Goal: Task Accomplishment & Management: Complete application form

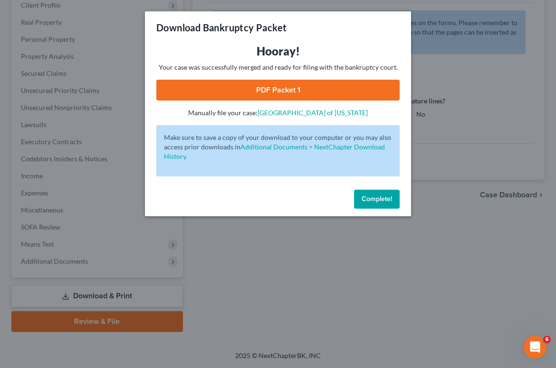
click at [379, 204] on button "Complete!" at bounding box center [377, 199] width 46 height 19
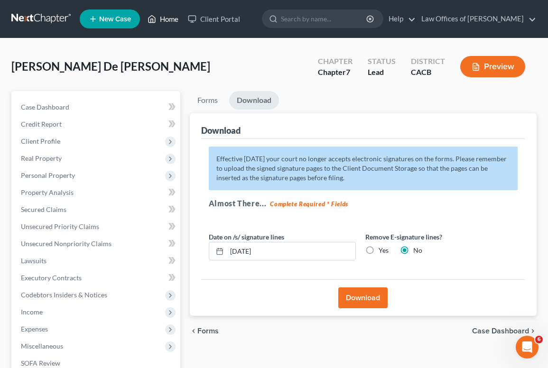
click at [166, 21] on link "Home" at bounding box center [163, 18] width 40 height 17
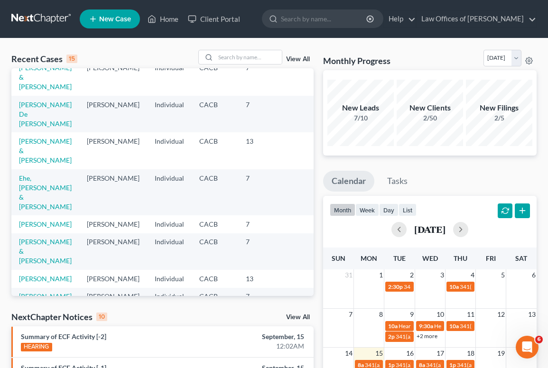
scroll to position [126, 0]
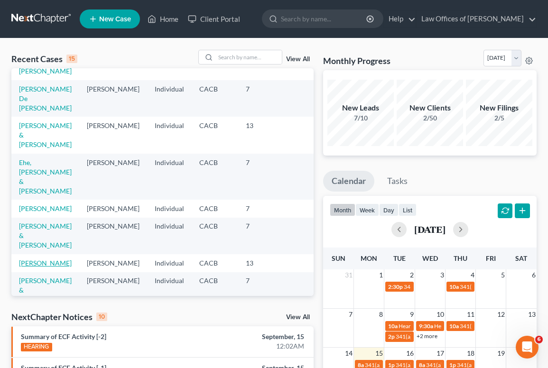
click at [42, 267] on link "[PERSON_NAME]" at bounding box center [45, 263] width 53 height 8
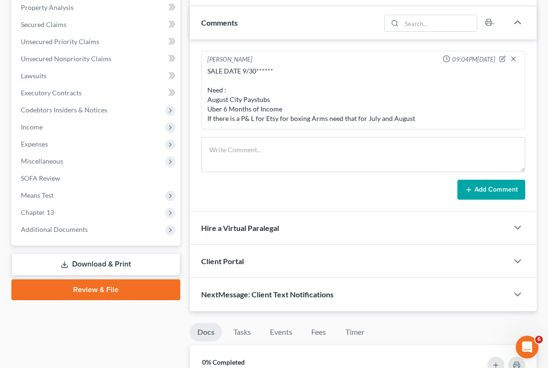
scroll to position [259, 0]
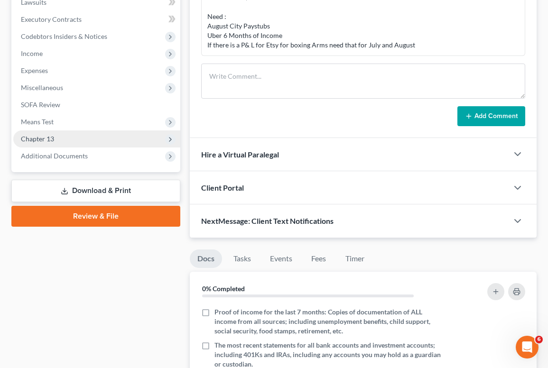
click at [55, 134] on span "Chapter 13" at bounding box center [96, 139] width 167 height 17
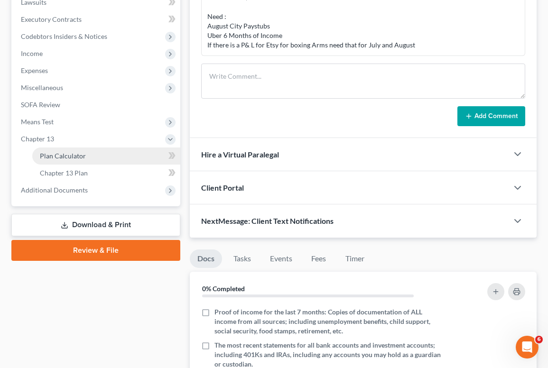
click at [53, 160] on link "Plan Calculator" at bounding box center [106, 156] width 148 height 17
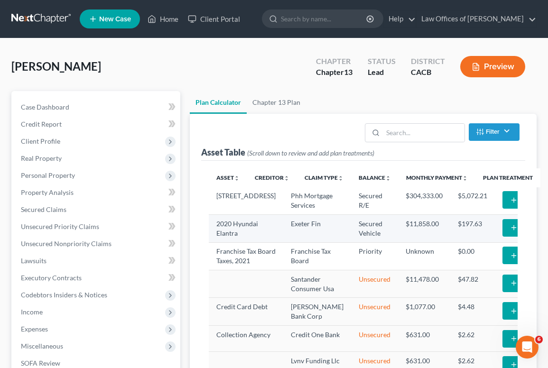
select select "59"
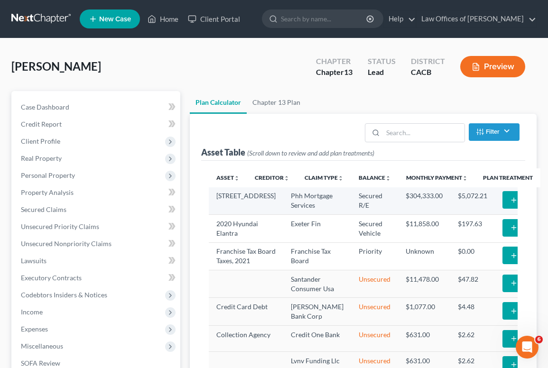
click at [503, 200] on button "Add Plan Treatment" at bounding box center [542, 200] width 79 height 18
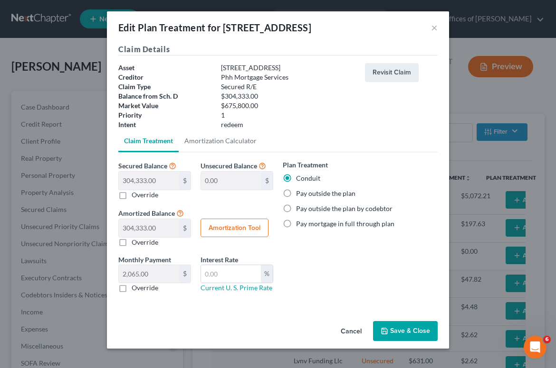
click at [325, 196] on label "Pay outside the plan" at bounding box center [325, 193] width 59 height 9
click at [306, 195] on input "Pay outside the plan" at bounding box center [303, 192] width 6 height 6
radio input "true"
click at [403, 333] on button "Save & Close" at bounding box center [405, 331] width 65 height 20
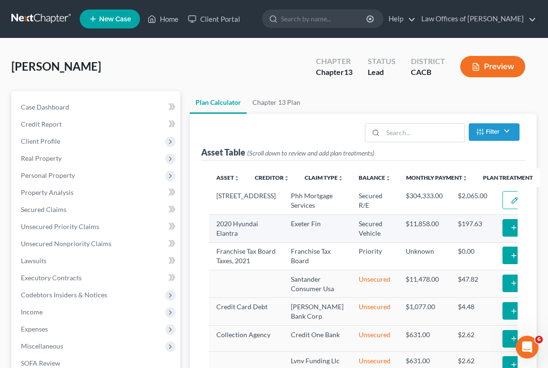
select select "59"
click at [503, 237] on button "Add Plan Treatment" at bounding box center [542, 228] width 79 height 18
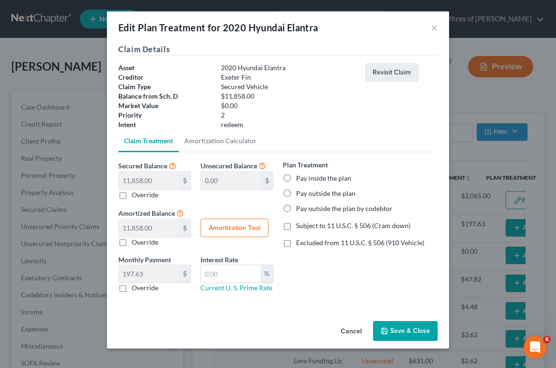
click at [306, 193] on label "Pay outside the plan" at bounding box center [325, 193] width 59 height 9
click at [306, 193] on input "Pay outside the plan" at bounding box center [303, 192] width 6 height 6
radio input "true"
click at [395, 331] on button "Save & Close" at bounding box center [405, 331] width 65 height 20
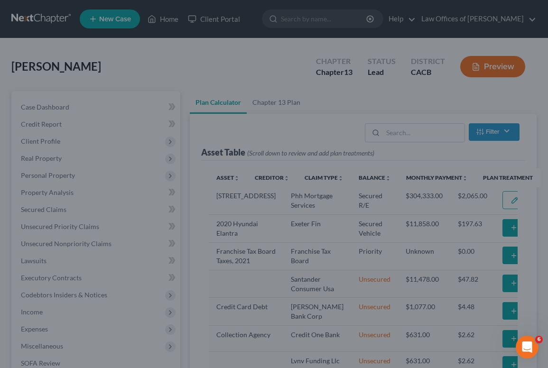
select select "59"
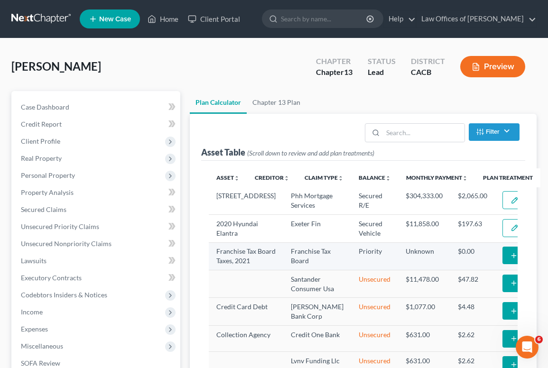
click at [503, 264] on button "Add Plan Treatment" at bounding box center [542, 256] width 79 height 18
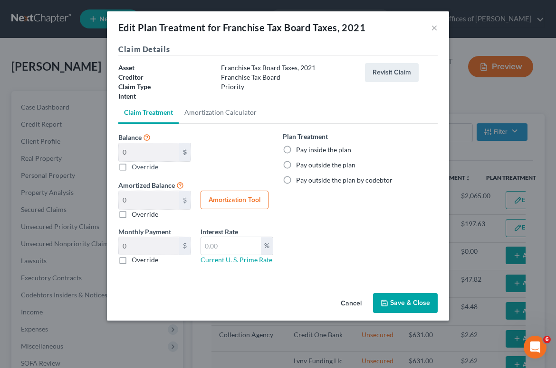
click at [325, 149] on label "Pay inside the plan" at bounding box center [323, 149] width 55 height 9
click at [306, 149] on input "Pay inside the plan" at bounding box center [303, 148] width 6 height 6
radio input "true"
click at [394, 303] on button "Save & Close" at bounding box center [405, 303] width 65 height 20
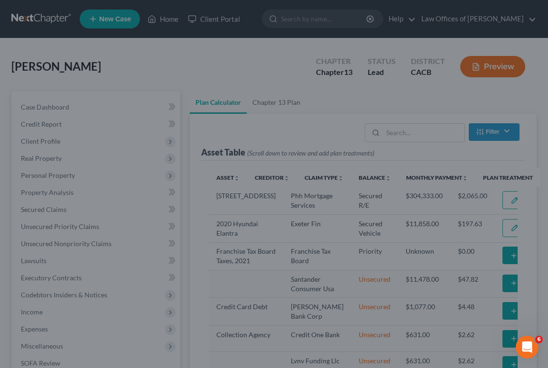
select select "59"
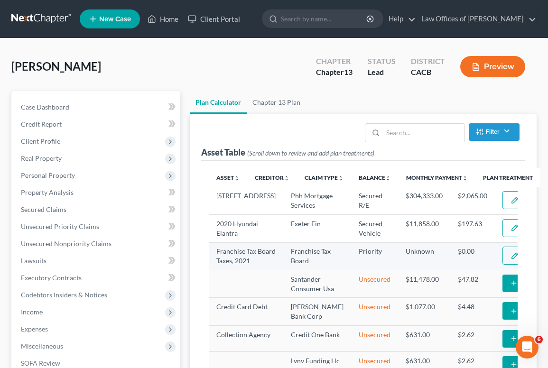
scroll to position [2, 0]
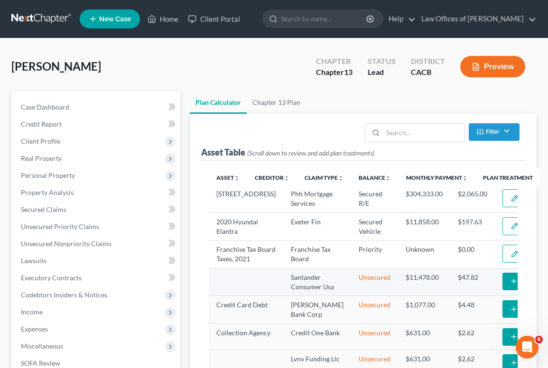
click at [503, 291] on button "Add Special Treatment" at bounding box center [546, 282] width 87 height 18
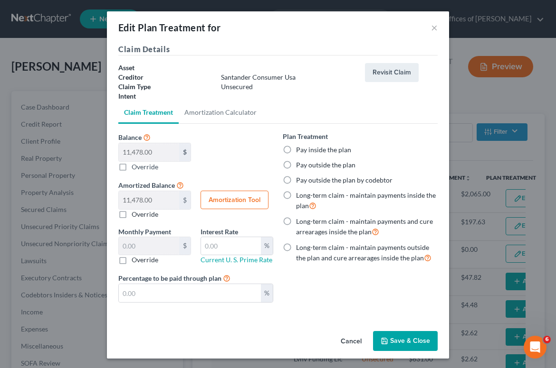
click at [296, 167] on label "Pay outside the plan" at bounding box center [325, 164] width 59 height 9
click at [300, 167] on input "Pay outside the plan" at bounding box center [303, 163] width 6 height 6
radio input "true"
click at [402, 338] on button "Save & Close" at bounding box center [405, 341] width 65 height 20
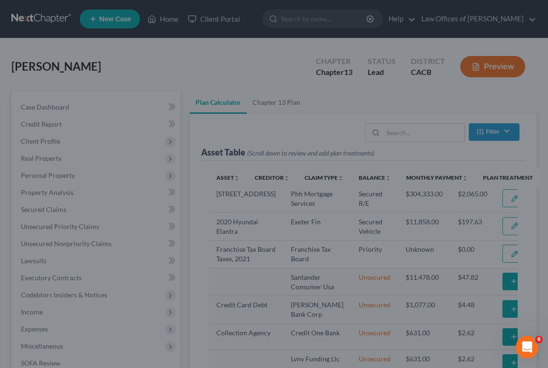
select select "59"
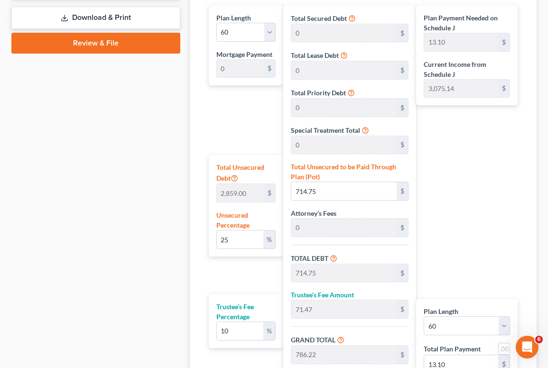
scroll to position [586, 0]
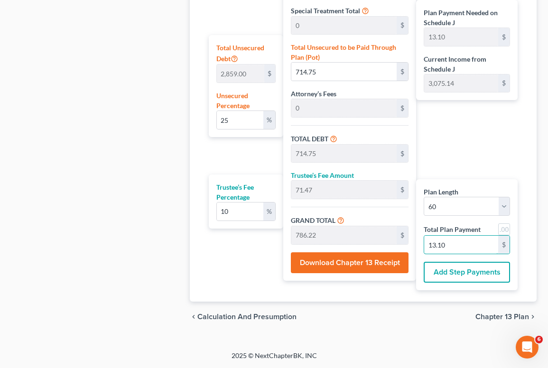
drag, startPoint x: 473, startPoint y: 243, endPoint x: 402, endPoint y: 243, distance: 71.2
click at [402, 243] on div "Plan Length 1 2 3 4 5 6 7 8 9 10 11 12 13 14 15 16 17 18 19 20 21 22 23 24 25 2…" at bounding box center [363, 88] width 319 height 405
type input "0.00"
type input "0"
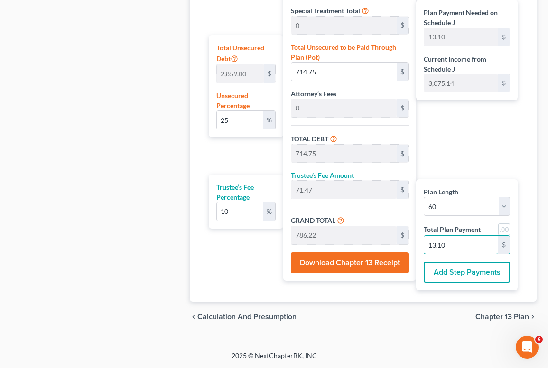
type input "0"
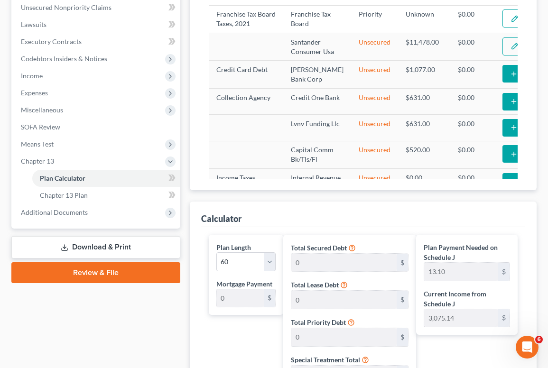
scroll to position [148, 0]
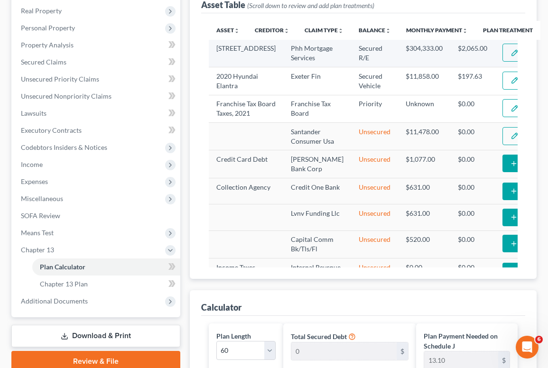
click at [503, 60] on button "Edit Plan Treatment" at bounding box center [542, 53] width 78 height 18
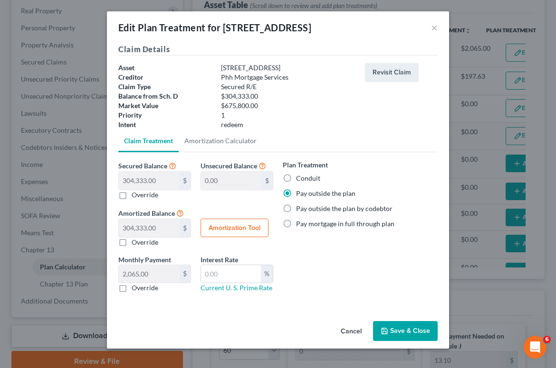
click at [296, 180] on label "Conduit" at bounding box center [308, 178] width 24 height 9
click at [300, 180] on input "Conduit" at bounding box center [303, 177] width 6 height 6
radio input "true"
click at [407, 333] on button "Save & Close" at bounding box center [405, 331] width 65 height 20
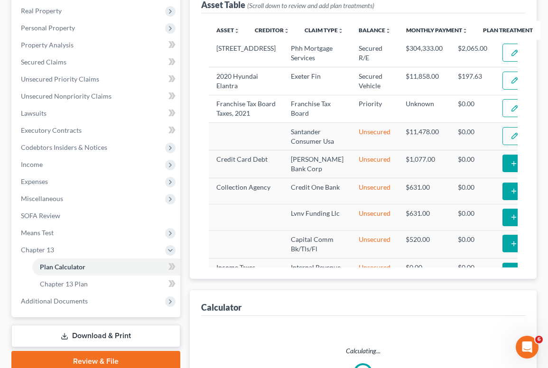
select select "59"
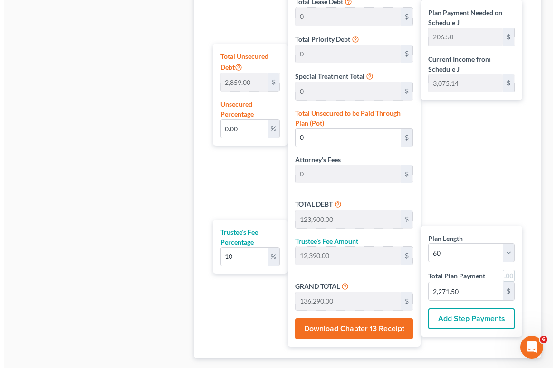
scroll to position [0, 0]
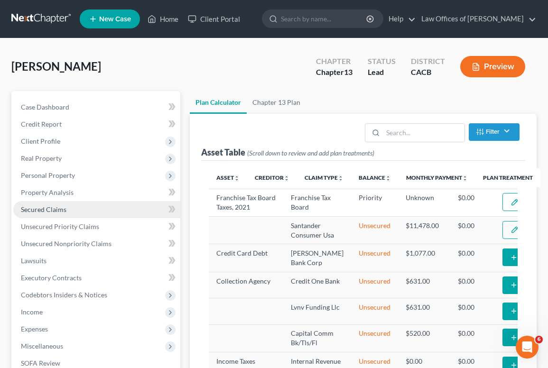
click at [59, 214] on link "Secured Claims" at bounding box center [96, 209] width 167 height 17
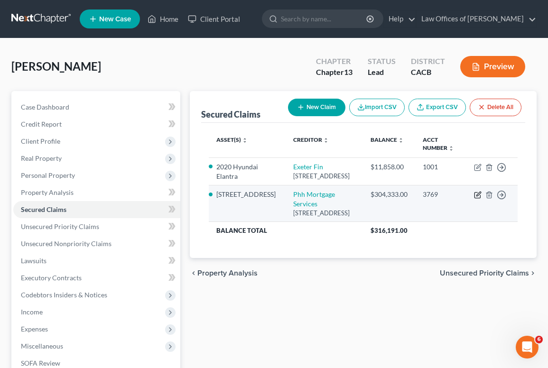
click at [477, 197] on icon "button" at bounding box center [479, 194] width 4 height 4
select select "33"
select select "1"
select select "0"
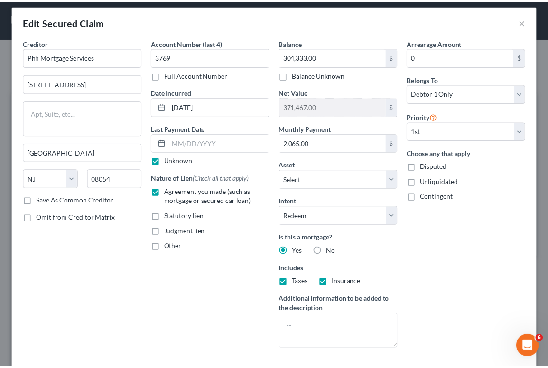
scroll to position [82, 0]
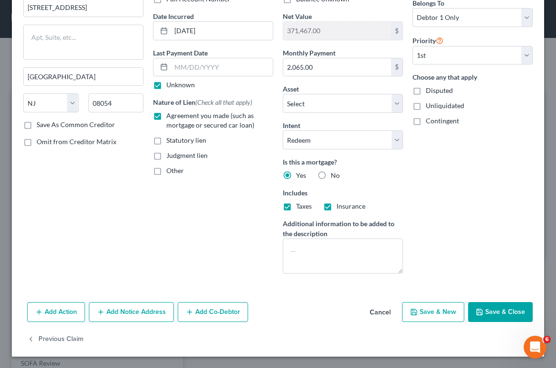
click at [500, 311] on button "Save & Close" at bounding box center [500, 312] width 65 height 20
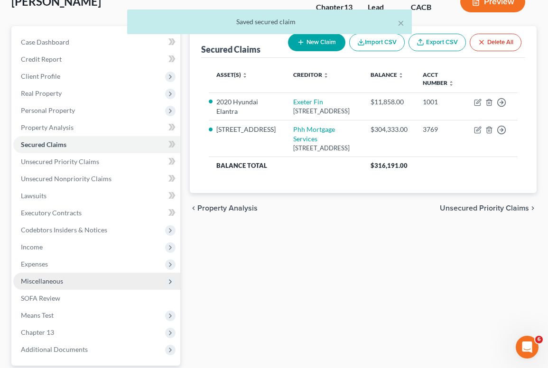
scroll to position [136, 0]
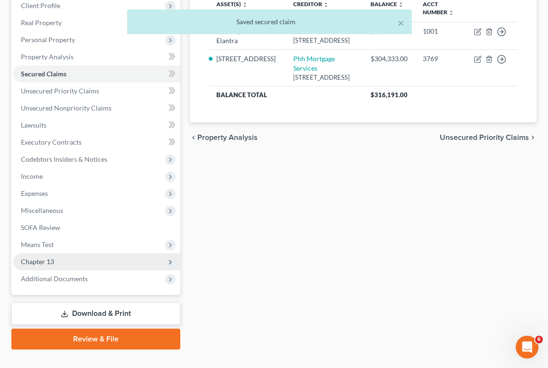
click at [61, 266] on span "Chapter 13" at bounding box center [96, 262] width 167 height 17
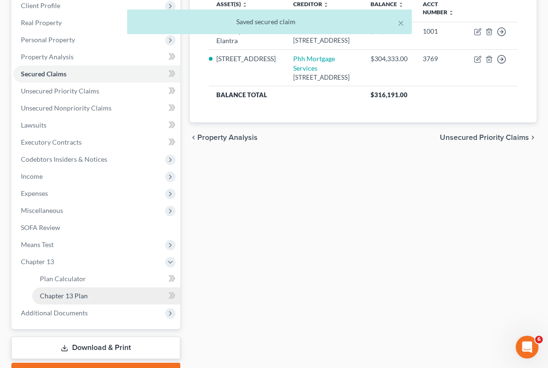
click at [84, 295] on span "Chapter 13 Plan" at bounding box center [64, 296] width 48 height 8
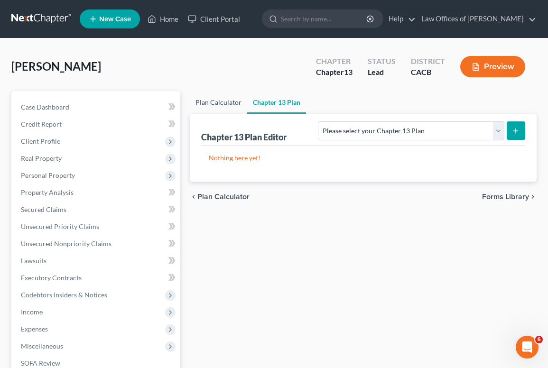
click at [208, 97] on link "Plan Calculator" at bounding box center [218, 102] width 57 height 23
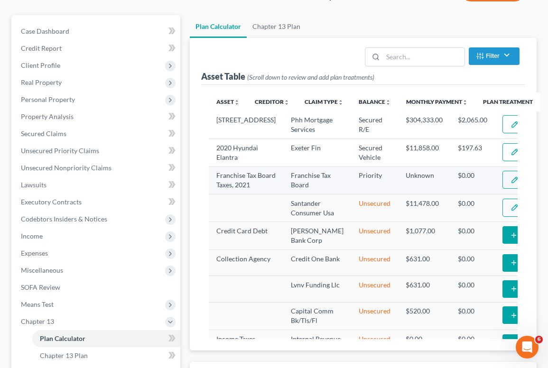
select select "59"
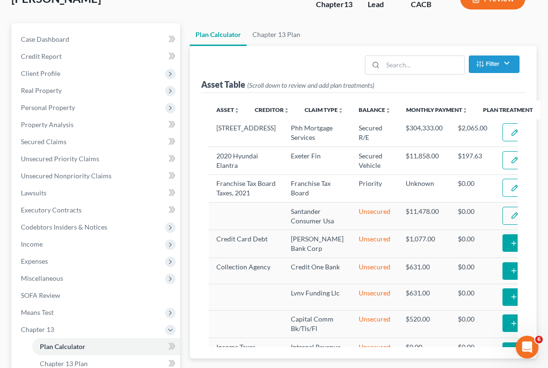
scroll to position [44, 0]
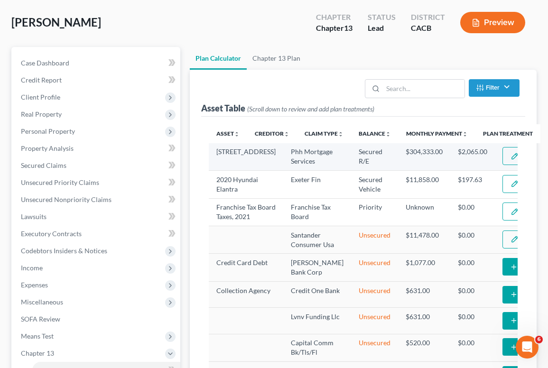
click at [503, 157] on button "Edit Plan Treatment" at bounding box center [542, 156] width 78 height 18
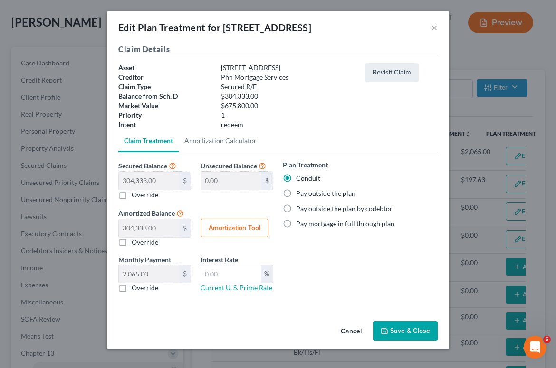
click at [438, 26] on div "Edit Plan Treatment for [STREET_ADDRESS] ×" at bounding box center [278, 27] width 342 height 32
click at [433, 26] on button "×" at bounding box center [434, 27] width 7 height 11
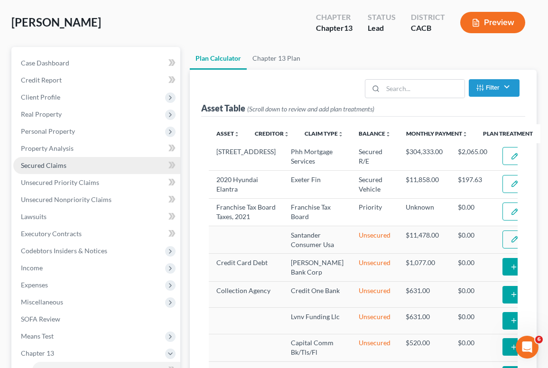
click at [44, 163] on span "Secured Claims" at bounding box center [44, 165] width 46 height 8
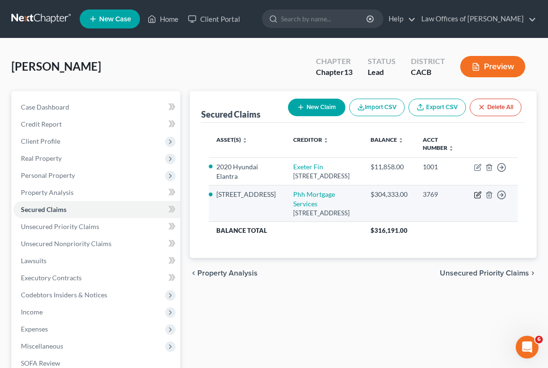
click at [477, 197] on icon "button" at bounding box center [479, 194] width 4 height 4
select select "33"
select select "1"
select select "0"
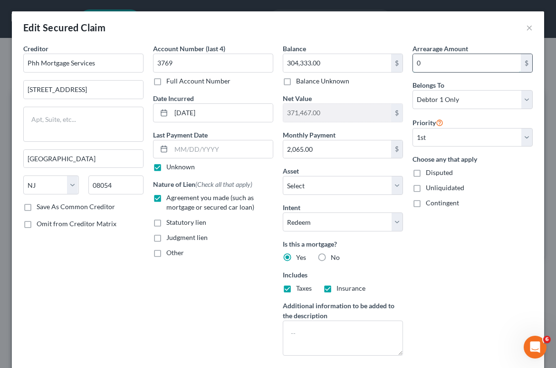
click at [440, 59] on input "0" at bounding box center [467, 63] width 108 height 18
paste input "2s,ss1.04"
type input "21.04"
click at [381, 58] on input "304,333.00" at bounding box center [337, 63] width 108 height 18
click at [478, 60] on input "21.04" at bounding box center [467, 63] width 108 height 18
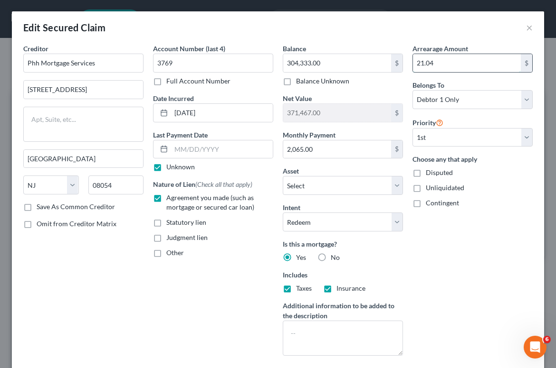
click at [478, 60] on input "21.04" at bounding box center [467, 63] width 108 height 18
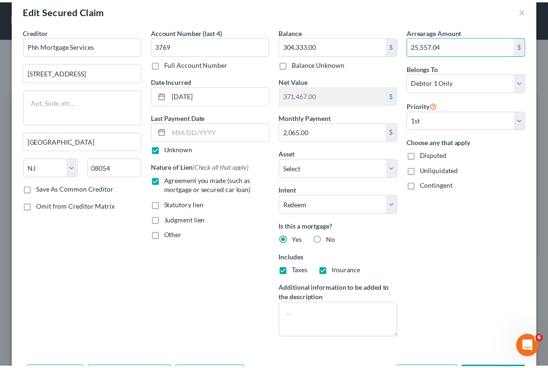
scroll to position [82, 0]
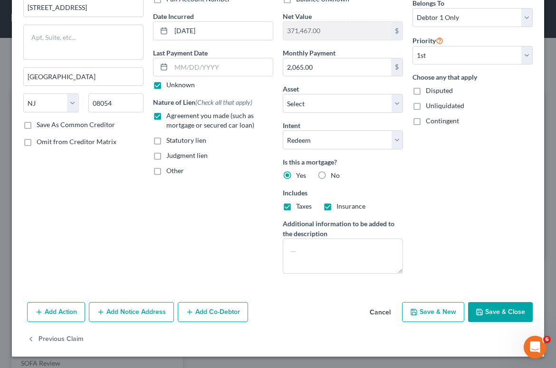
type input "25,557.04"
click at [502, 318] on button "Save & Close" at bounding box center [500, 312] width 65 height 20
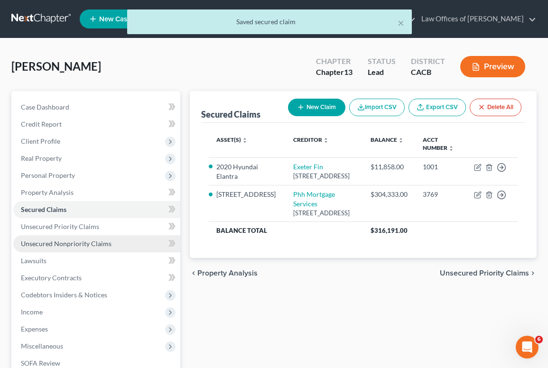
scroll to position [153, 0]
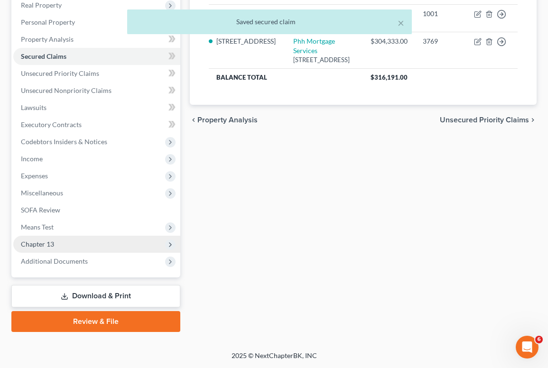
click at [56, 248] on span "Chapter 13" at bounding box center [96, 244] width 167 height 17
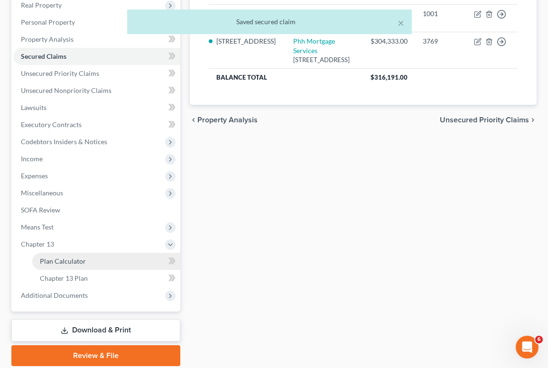
click at [55, 259] on span "Plan Calculator" at bounding box center [63, 261] width 46 height 8
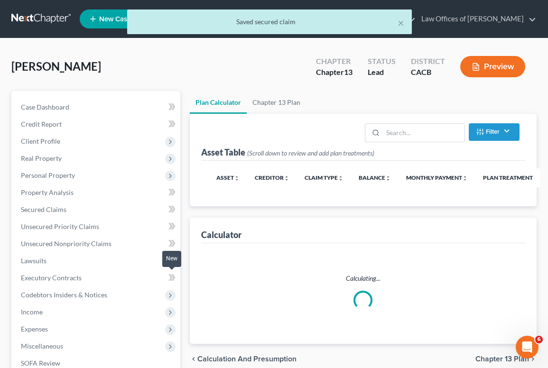
select select "59"
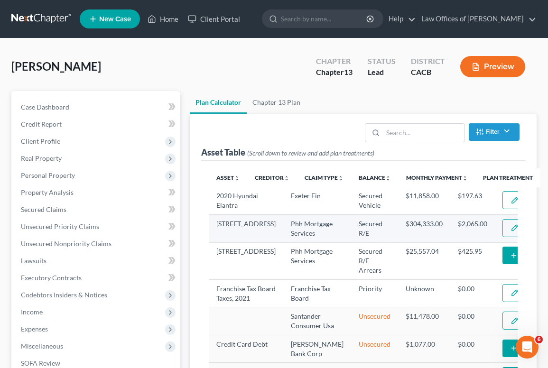
click at [503, 237] on button "Edit Plan Treatment" at bounding box center [542, 228] width 78 height 18
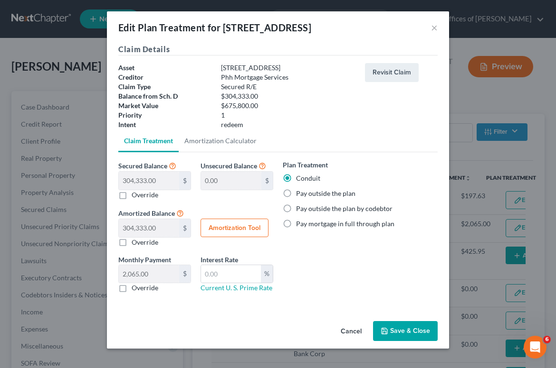
click at [296, 193] on label "Pay outside the plan" at bounding box center [325, 193] width 59 height 9
click at [300, 193] on input "Pay outside the plan" at bounding box center [303, 192] width 6 height 6
radio input "true"
click at [403, 326] on button "Save & Close" at bounding box center [405, 331] width 65 height 20
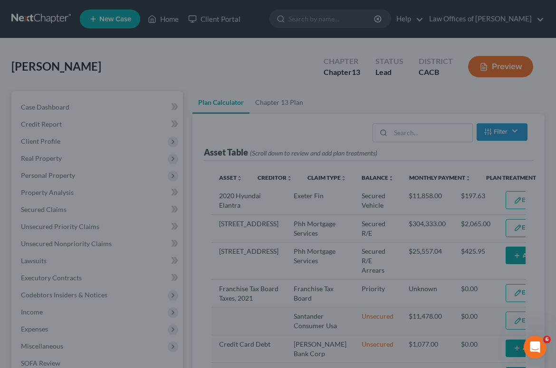
select select "59"
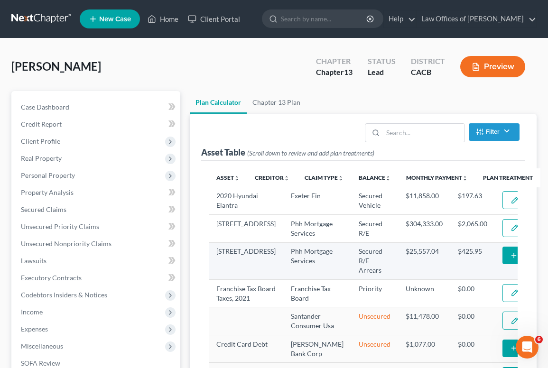
click at [503, 264] on button "Add Plan Treatment" at bounding box center [542, 256] width 79 height 18
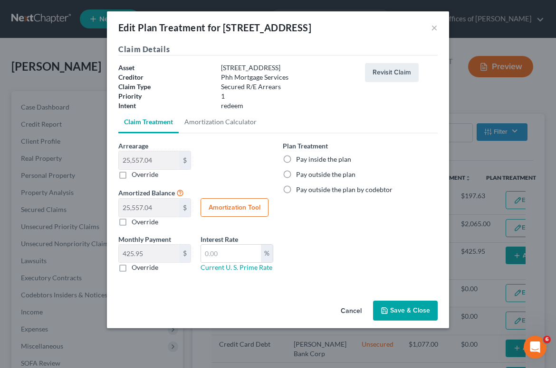
click at [302, 161] on label "Pay inside the plan" at bounding box center [323, 159] width 55 height 9
click at [302, 161] on input "Pay inside the plan" at bounding box center [303, 158] width 6 height 6
radio input "true"
click at [408, 315] on button "Save & Close" at bounding box center [405, 311] width 65 height 20
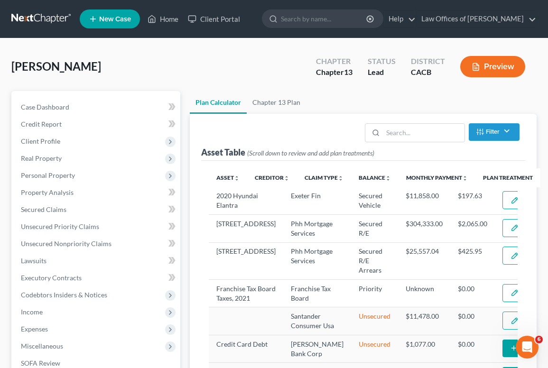
select select "59"
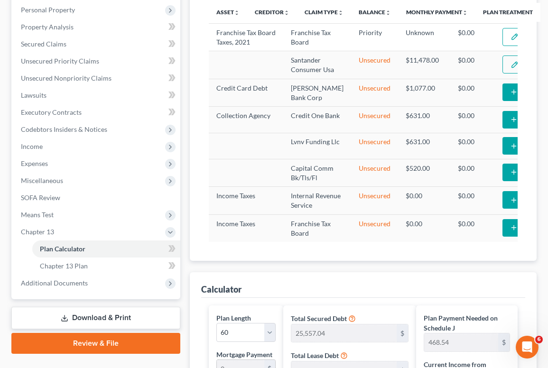
scroll to position [85, 0]
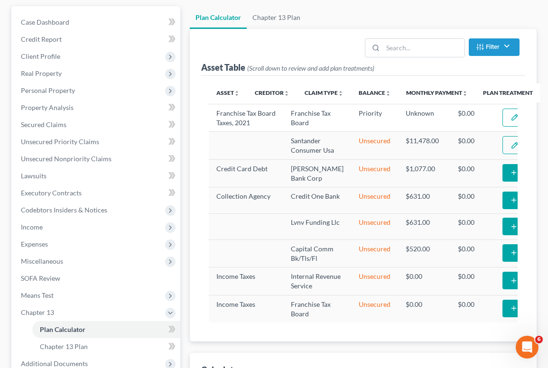
click at [40, 124] on span "Secured Claims" at bounding box center [44, 125] width 46 height 8
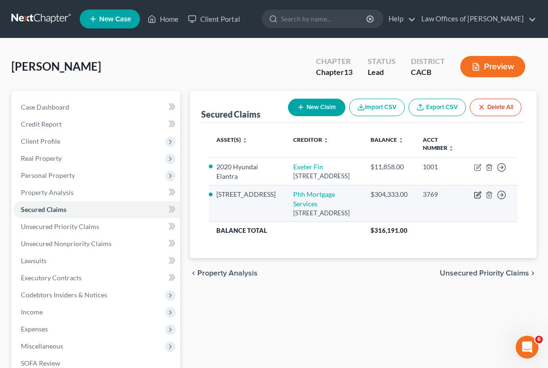
click at [477, 199] on icon "button" at bounding box center [478, 195] width 8 height 8
select select "33"
select select "1"
select select "0"
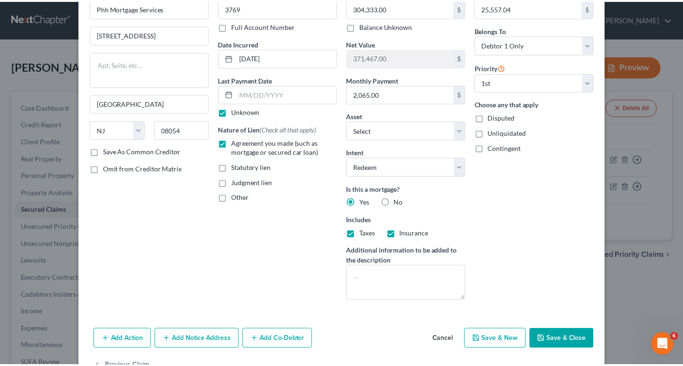
scroll to position [85, 0]
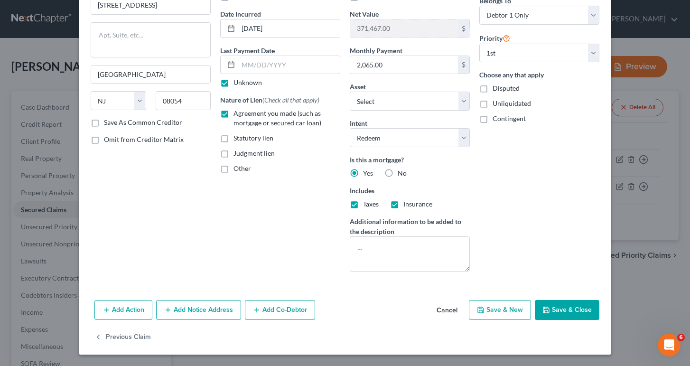
click at [555, 306] on button "Save & Close" at bounding box center [567, 310] width 65 height 20
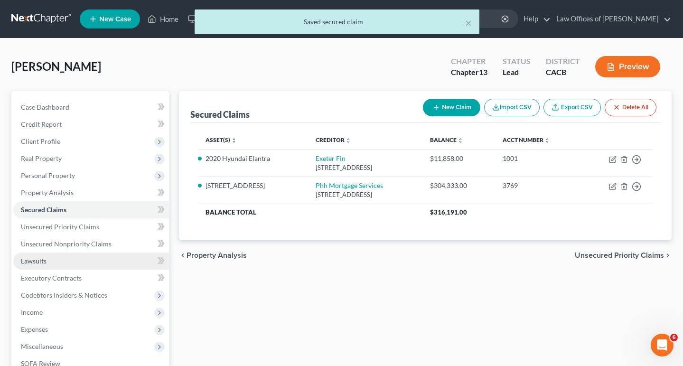
scroll to position [77, 0]
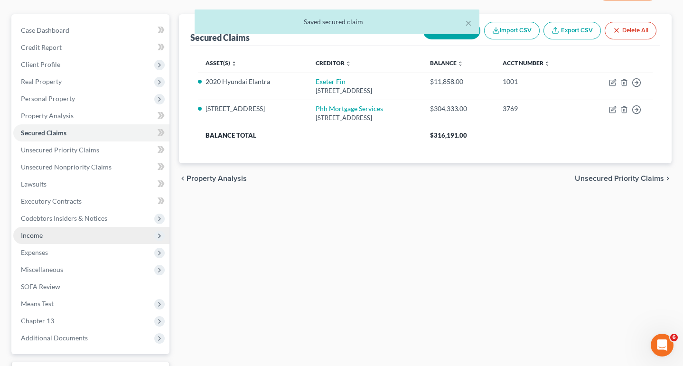
click at [26, 243] on span "Income" at bounding box center [91, 235] width 156 height 17
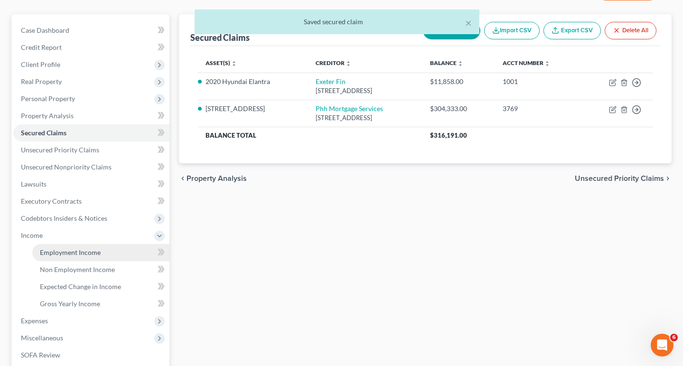
click at [33, 251] on link "Employment Income" at bounding box center [100, 252] width 137 height 17
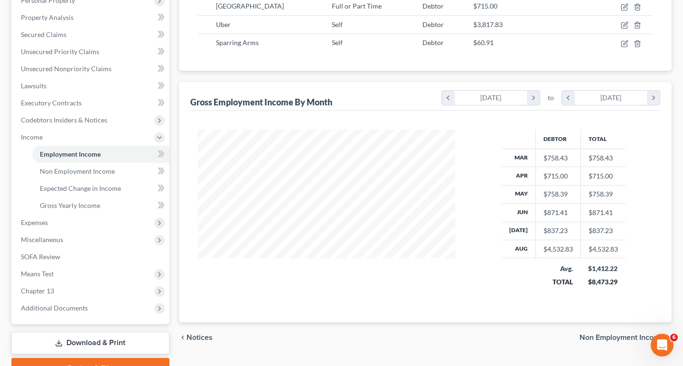
scroll to position [224, 0]
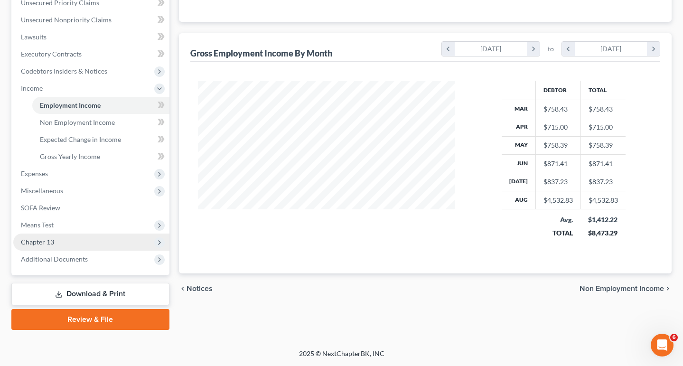
click at [57, 247] on span "Chapter 13" at bounding box center [91, 242] width 156 height 17
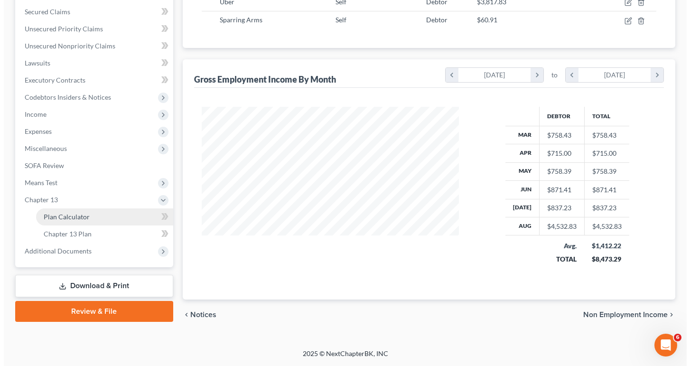
scroll to position [13, 0]
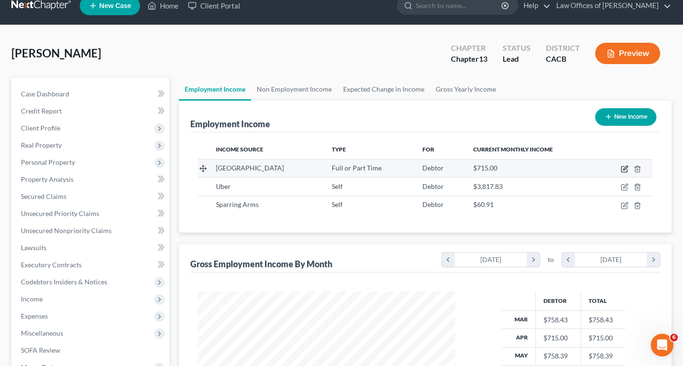
click at [555, 168] on icon "button" at bounding box center [625, 168] width 4 height 4
select select "0"
select select "4"
select select "2"
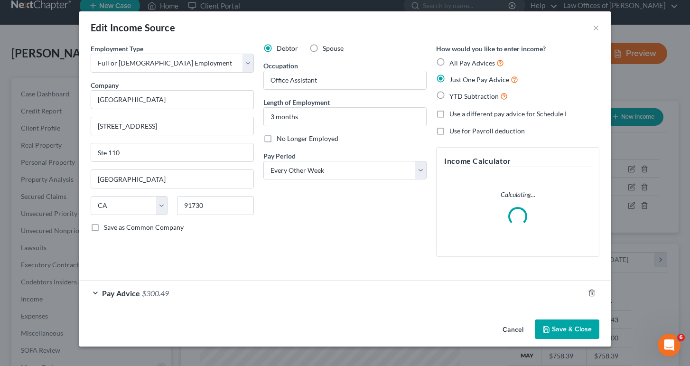
click at [460, 91] on label "YTD Subtraction" at bounding box center [479, 96] width 58 height 11
click at [460, 91] on input "YTD Subtraction" at bounding box center [456, 94] width 6 height 6
radio input "true"
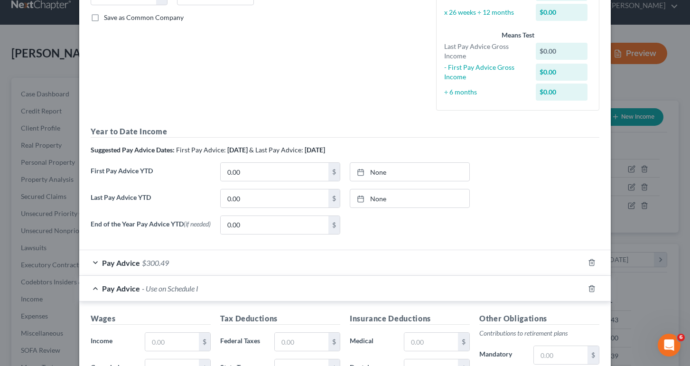
scroll to position [212, 0]
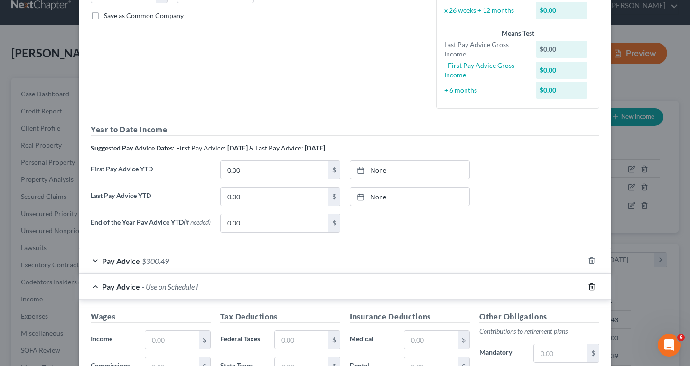
click at [555, 287] on icon "button" at bounding box center [592, 287] width 8 height 8
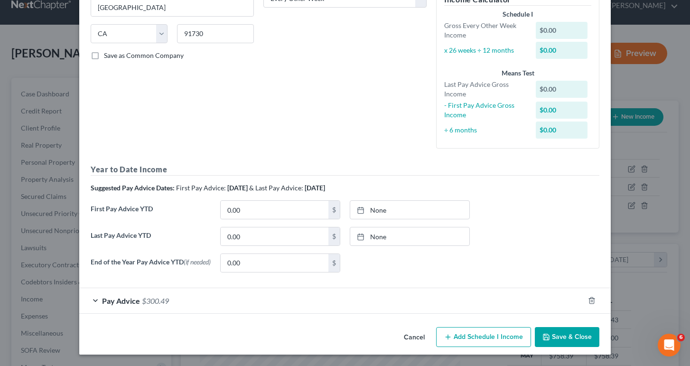
scroll to position [172, 0]
click at [155, 311] on div "Pay Advice $300.49" at bounding box center [331, 300] width 505 height 25
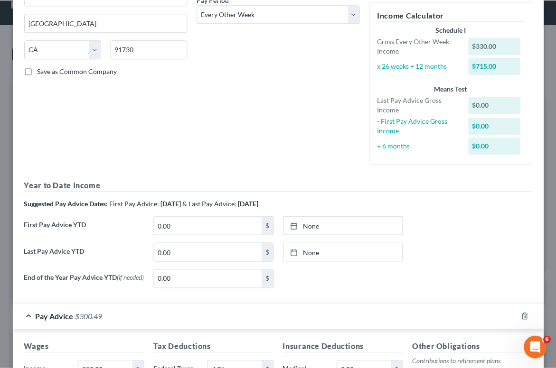
scroll to position [157, 333]
click at [176, 249] on input "0.00" at bounding box center [208, 252] width 108 height 18
drag, startPoint x: 183, startPoint y: 253, endPoint x: 96, endPoint y: 237, distance: 88.3
click at [96, 237] on div "Year to Date Income Suggested Pay Advice Dates: First Pay Advice: [DATE] & Last…" at bounding box center [278, 237] width 509 height 116
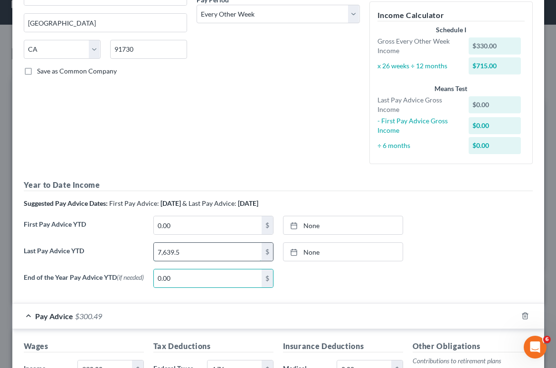
click at [207, 254] on input "7,639.5" at bounding box center [208, 252] width 108 height 18
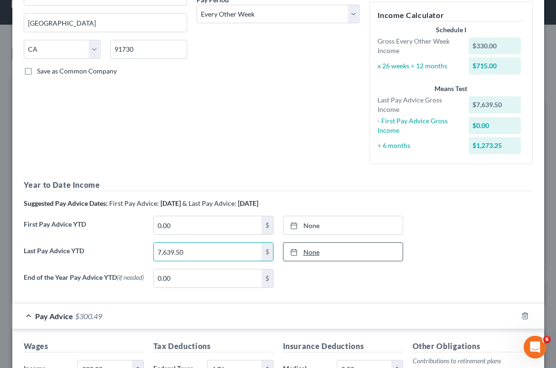
type input "7,639.50"
click at [299, 248] on div at bounding box center [296, 252] width 13 height 8
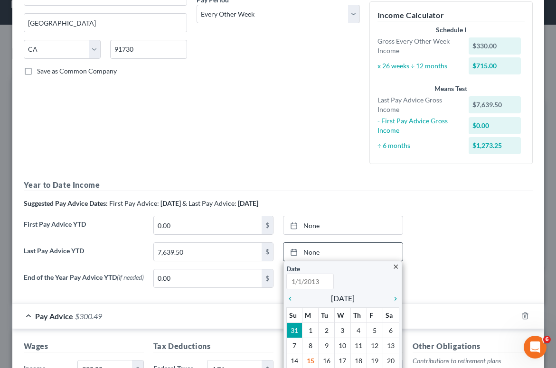
scroll to position [243, 0]
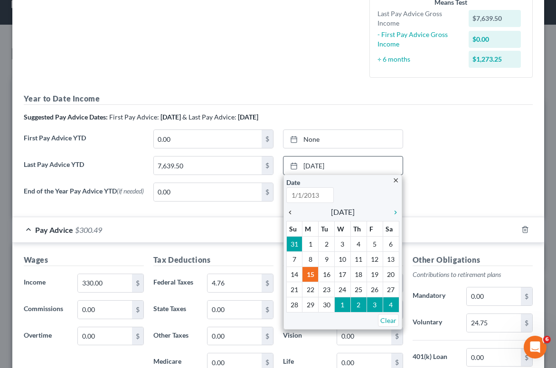
type input "[DATE]"
click at [286, 209] on icon "chevron_left" at bounding box center [292, 213] width 12 height 8
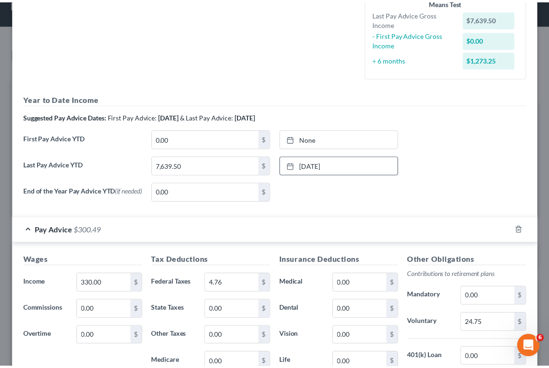
scroll to position [402, 0]
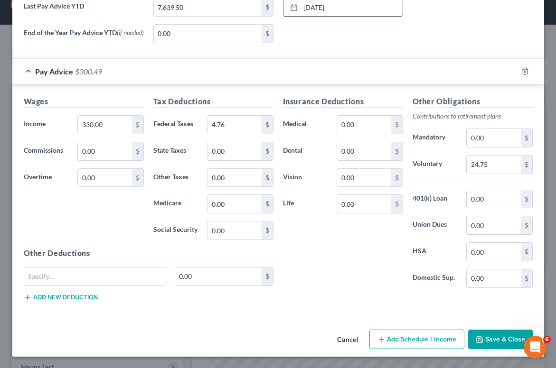
click at [491, 343] on button "Save & Close" at bounding box center [500, 340] width 65 height 20
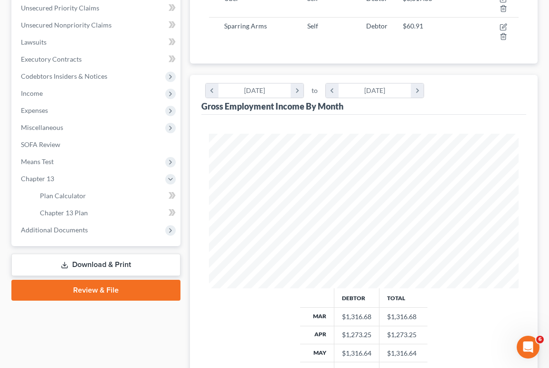
scroll to position [221, 0]
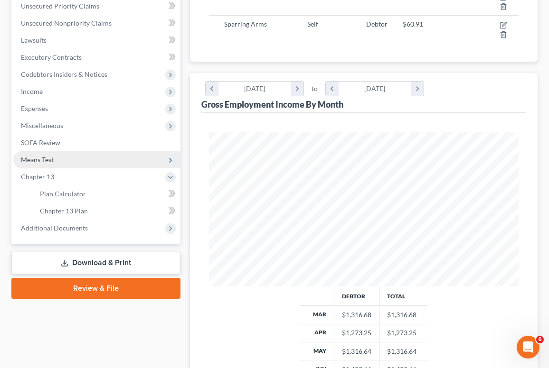
click at [49, 157] on span "Means Test" at bounding box center [37, 160] width 33 height 8
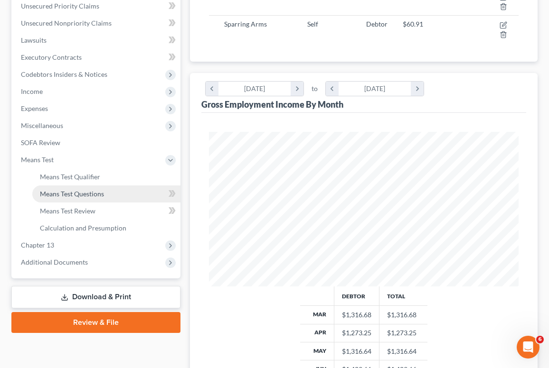
click at [64, 188] on link "Means Test Questions" at bounding box center [106, 194] width 148 height 17
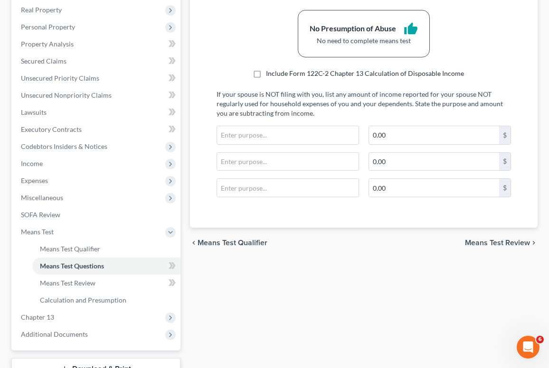
scroll to position [54, 0]
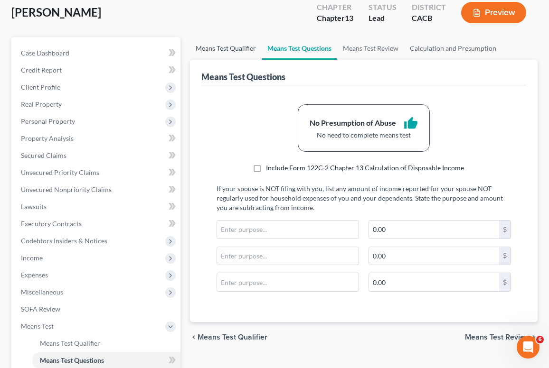
click at [215, 52] on link "Means Test Qualifier" at bounding box center [226, 48] width 72 height 23
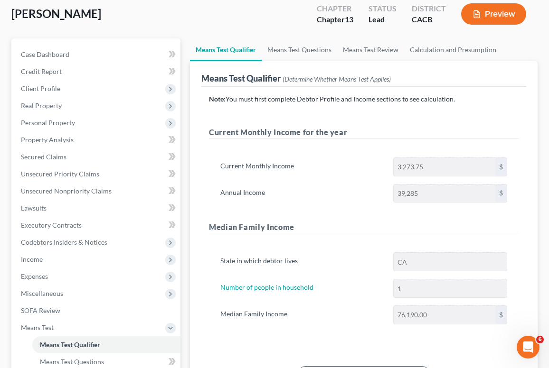
scroll to position [55, 0]
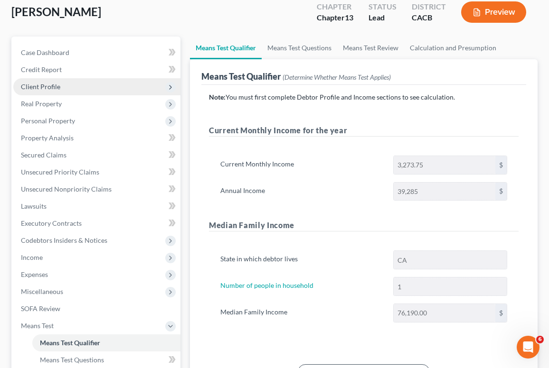
click at [40, 89] on span "Client Profile" at bounding box center [40, 87] width 39 height 8
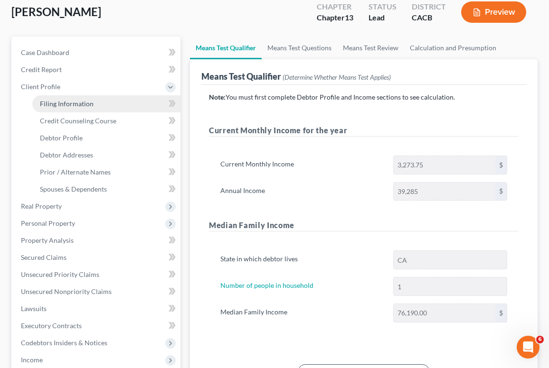
click at [63, 103] on span "Filing Information" at bounding box center [67, 104] width 54 height 8
select select "1"
select select "0"
select select "3"
select select "4"
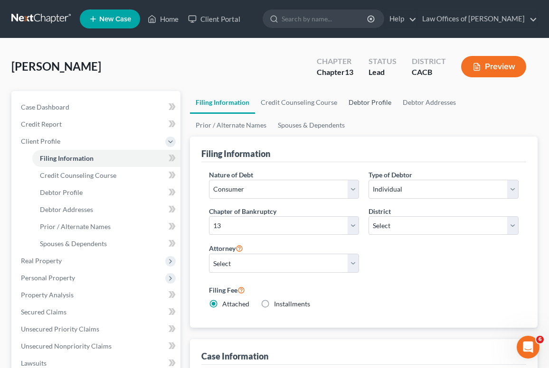
click at [347, 104] on link "Debtor Profile" at bounding box center [370, 102] width 54 height 23
select select "3"
select select "0"
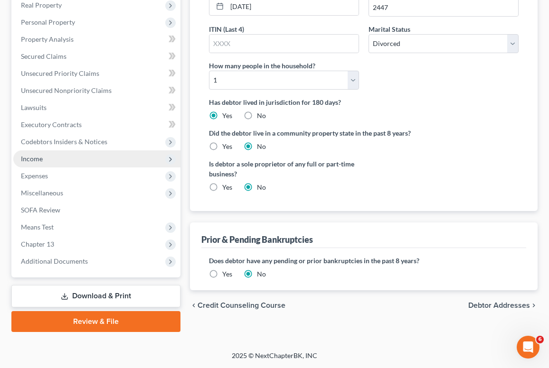
scroll to position [236, 0]
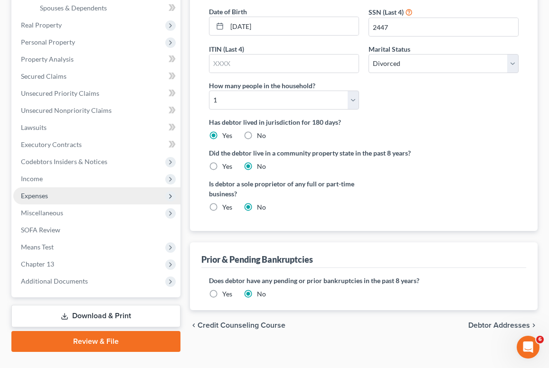
click at [41, 201] on span "Expenses" at bounding box center [96, 196] width 167 height 17
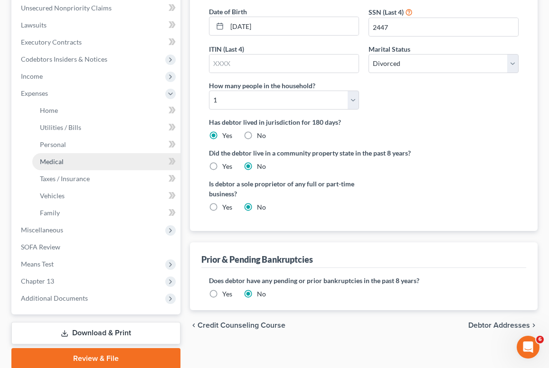
click at [54, 163] on span "Medical" at bounding box center [52, 162] width 24 height 8
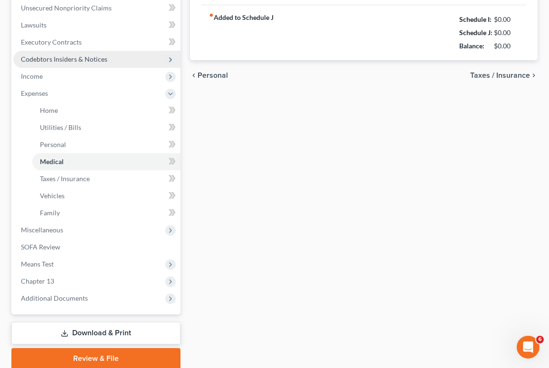
scroll to position [16, 0]
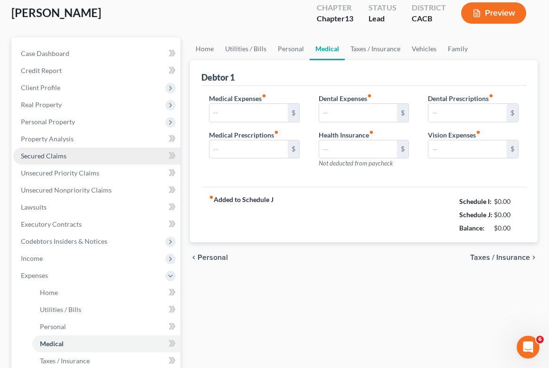
type input "0.00"
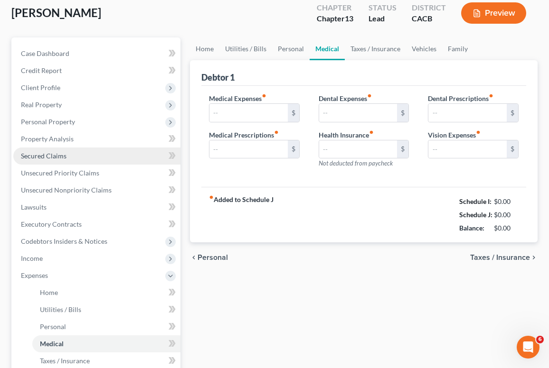
type input "0.00"
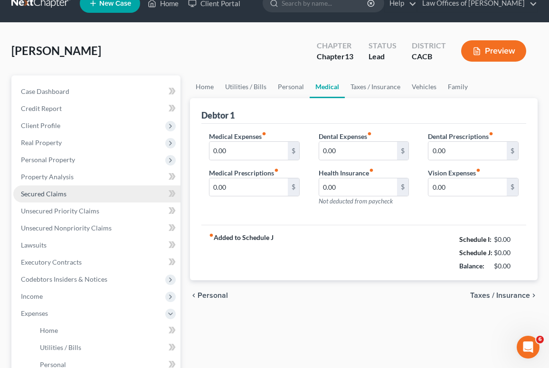
scroll to position [0, 0]
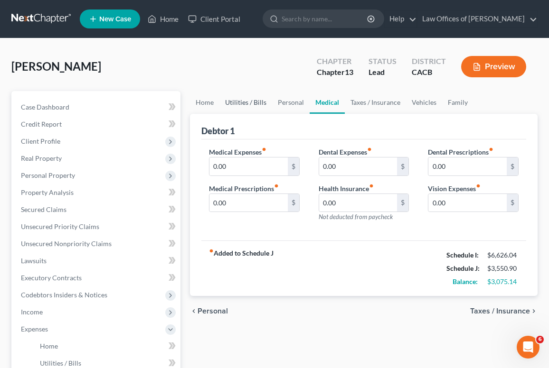
click at [231, 101] on link "Utilities / Bills" at bounding box center [245, 102] width 53 height 23
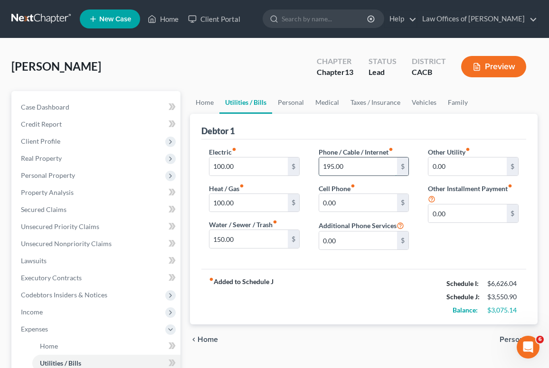
click at [381, 171] on input "195.00" at bounding box center [358, 167] width 78 height 18
type input "195"
click at [291, 99] on link "Personal" at bounding box center [291, 102] width 38 height 23
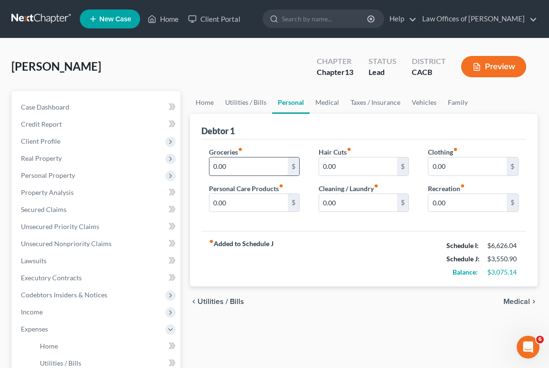
click at [254, 165] on input "0.00" at bounding box center [248, 167] width 78 height 18
type input "0"
click at [263, 211] on input "0.00" at bounding box center [248, 203] width 78 height 18
click at [240, 171] on input "490" at bounding box center [248, 167] width 78 height 18
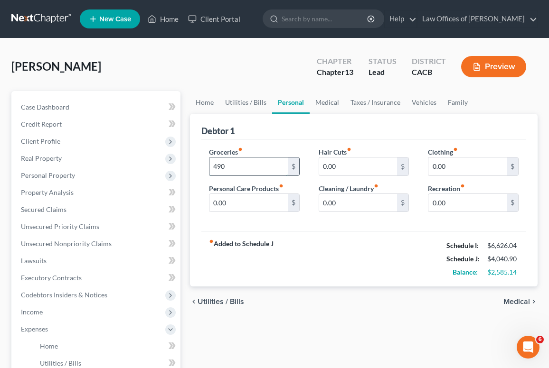
click at [240, 171] on input "490" at bounding box center [248, 167] width 78 height 18
type input "497"
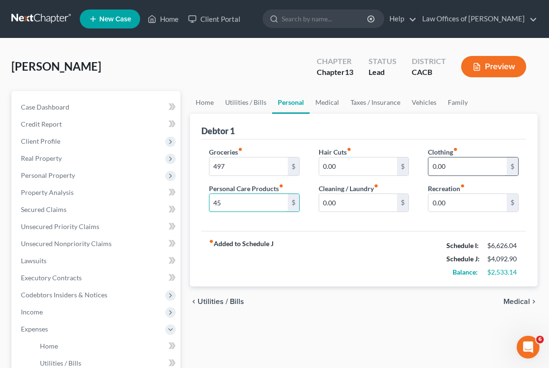
type input "45"
click at [485, 158] on input "0.00" at bounding box center [467, 167] width 78 height 18
type input "93"
type input "100"
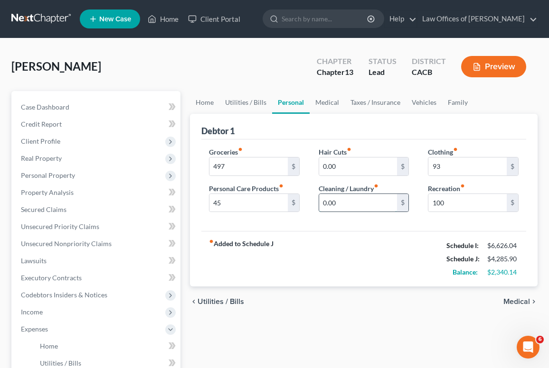
click at [365, 201] on input "0.00" at bounding box center [358, 203] width 78 height 18
type input "50"
click at [326, 103] on link "Medical" at bounding box center [327, 102] width 35 height 23
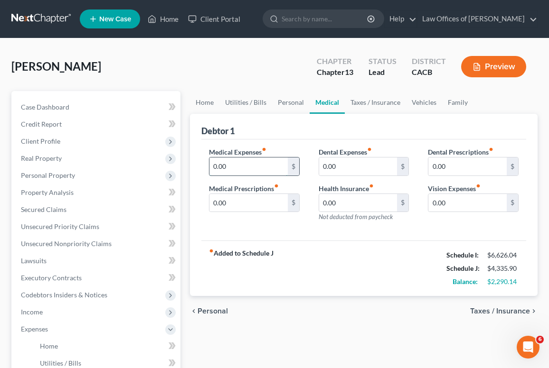
click at [256, 169] on input "0.00" at bounding box center [248, 167] width 78 height 18
type input "55"
click at [370, 97] on link "Taxes / Insurance" at bounding box center [375, 102] width 61 height 23
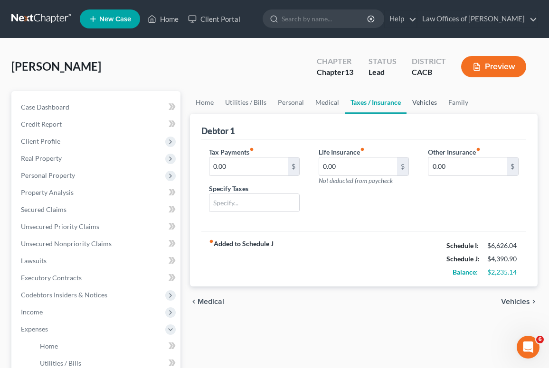
click at [414, 104] on link "Vehicles" at bounding box center [424, 102] width 36 height 23
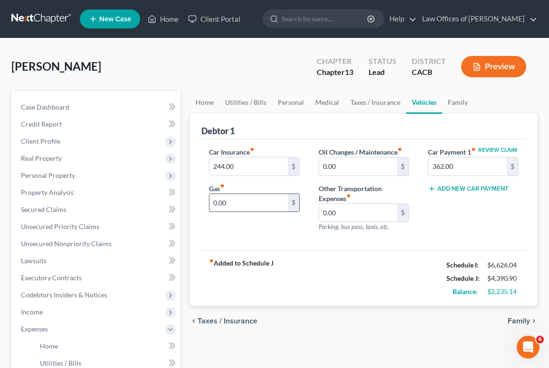
click at [268, 204] on input "0.00" at bounding box center [248, 203] width 78 height 18
type input "350"
click at [444, 112] on link "Family" at bounding box center [457, 102] width 31 height 23
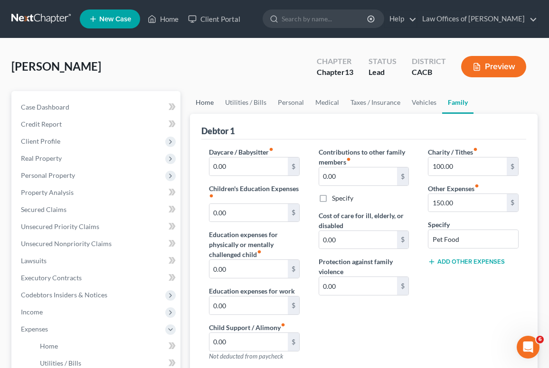
click at [206, 105] on link "Home" at bounding box center [204, 102] width 29 height 23
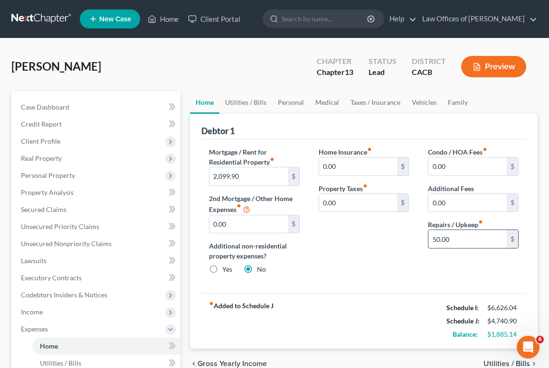
click at [464, 242] on input "50.00" at bounding box center [467, 239] width 78 height 18
type input "100"
click at [246, 95] on link "Utilities / Bills" at bounding box center [245, 102] width 53 height 23
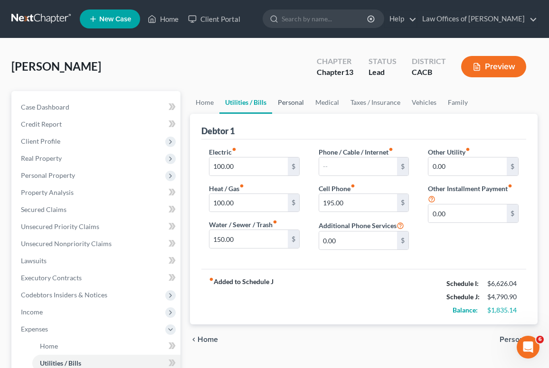
click at [291, 111] on link "Personal" at bounding box center [291, 102] width 38 height 23
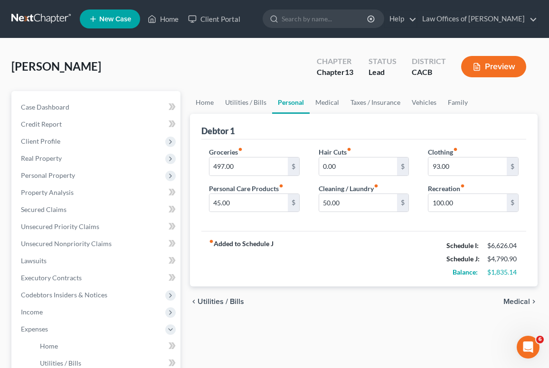
click at [275, 78] on div "[PERSON_NAME] Upgraded Chapter Chapter 13 Status Lead District CACB Preview" at bounding box center [274, 70] width 526 height 41
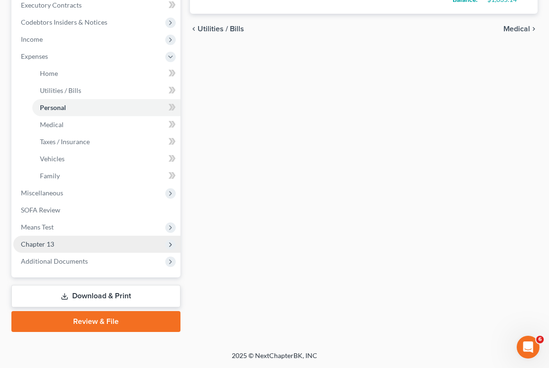
click at [57, 244] on span "Chapter 13" at bounding box center [96, 244] width 167 height 17
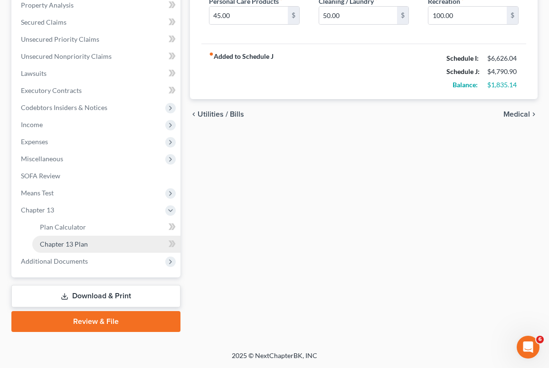
scroll to position [188, 0]
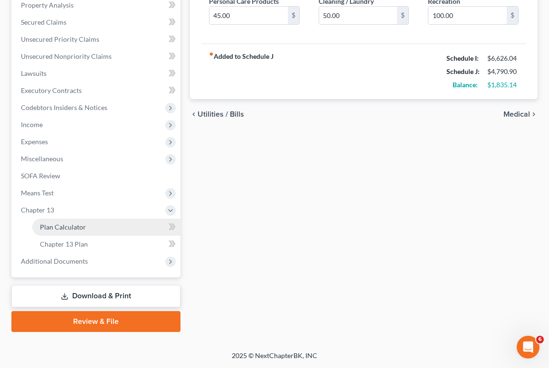
click at [79, 225] on span "Plan Calculator" at bounding box center [63, 227] width 46 height 8
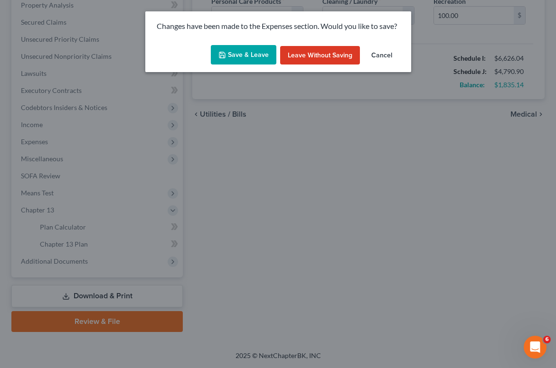
click at [231, 60] on button "Save & Leave" at bounding box center [244, 55] width 66 height 20
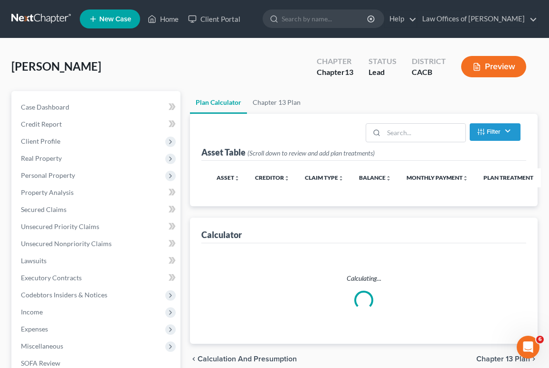
select select "59"
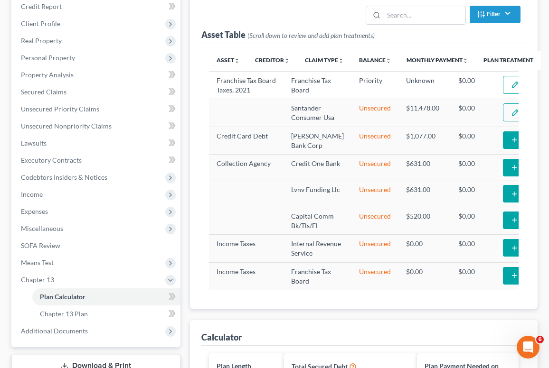
scroll to position [582, 0]
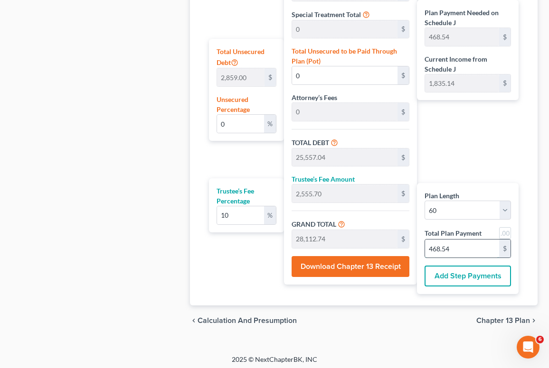
click at [459, 249] on input "468.54" at bounding box center [462, 249] width 74 height 18
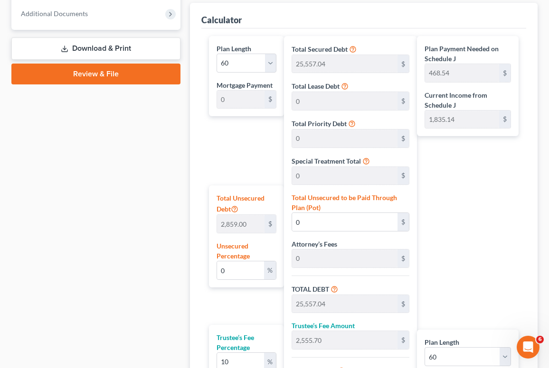
scroll to position [0, 0]
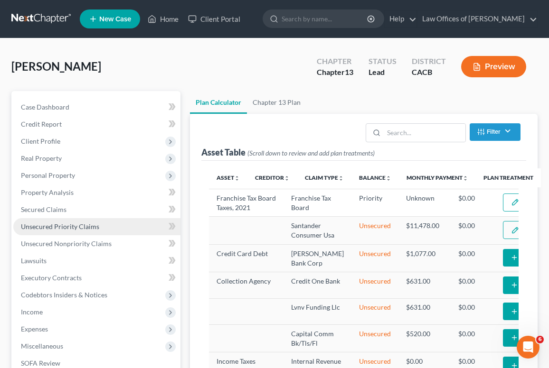
click at [54, 223] on span "Unsecured Priority Claims" at bounding box center [60, 227] width 78 height 8
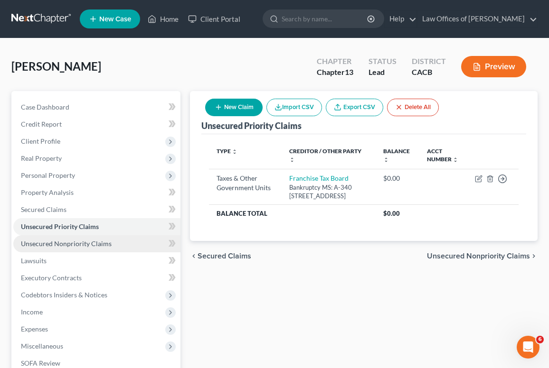
click at [59, 243] on span "Unsecured Nonpriority Claims" at bounding box center [66, 244] width 91 height 8
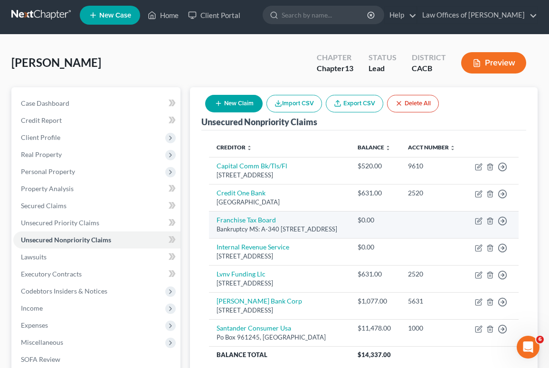
scroll to position [6, 0]
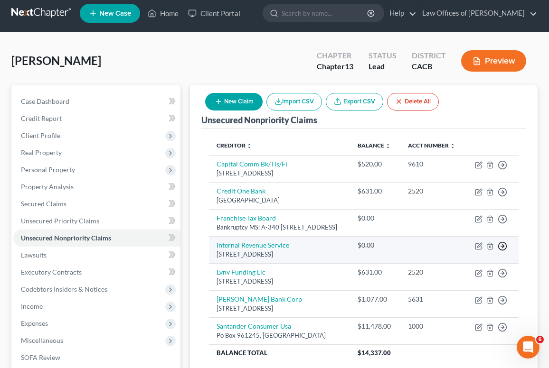
click at [504, 251] on icon "button" at bounding box center [502, 246] width 9 height 9
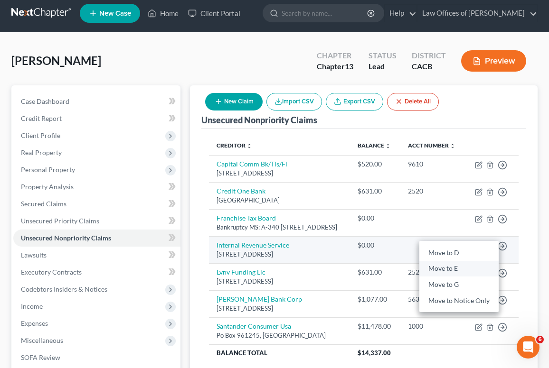
click at [469, 277] on link "Move to E" at bounding box center [458, 269] width 79 height 16
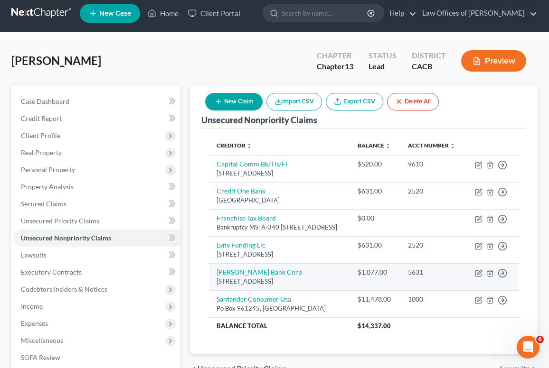
click at [469, 284] on td "Move to D Move to E Move to G Move to Notice Only" at bounding box center [491, 277] width 53 height 27
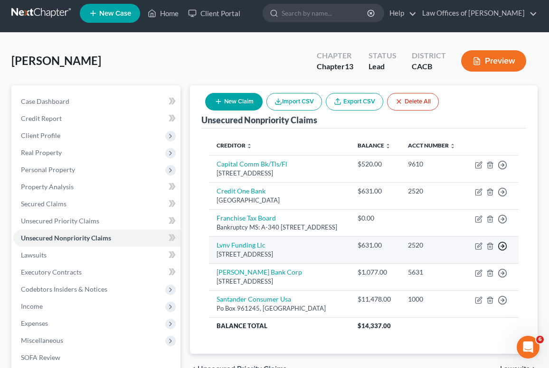
click at [506, 251] on icon "button" at bounding box center [502, 246] width 9 height 9
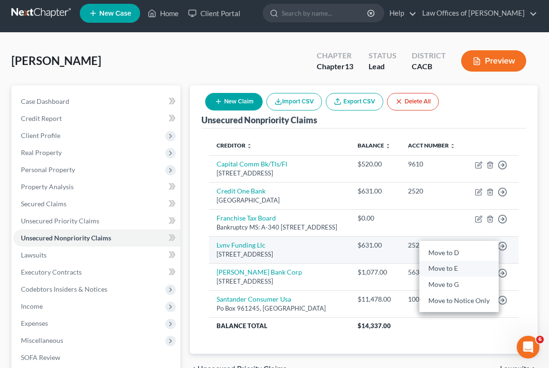
click at [442, 277] on link "Move to E" at bounding box center [458, 269] width 79 height 16
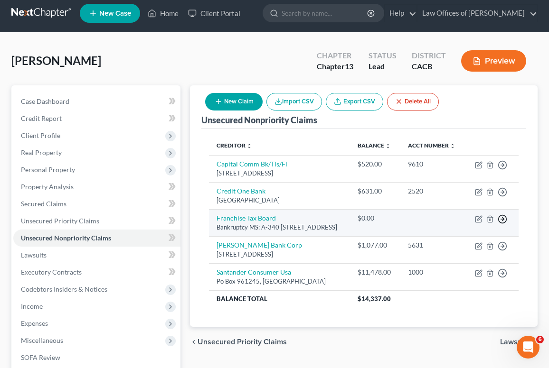
click at [500, 224] on icon "button" at bounding box center [502, 219] width 9 height 9
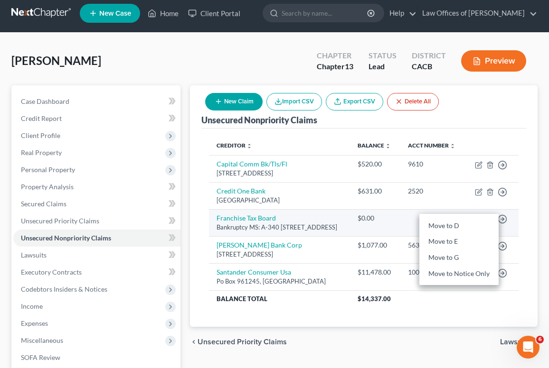
click at [450, 250] on link "Move to E" at bounding box center [458, 242] width 79 height 16
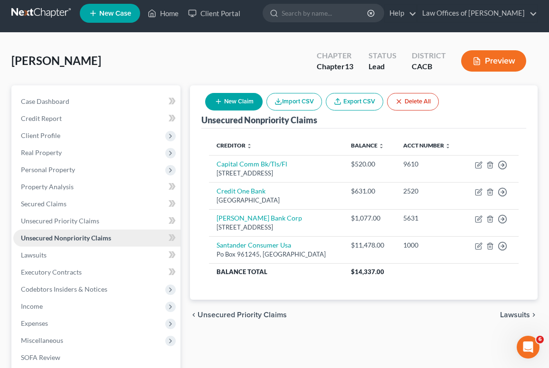
scroll to position [98, 0]
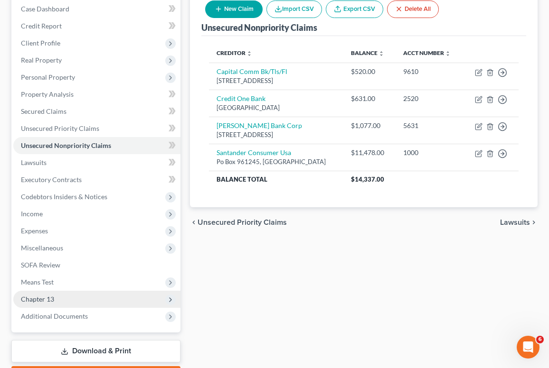
click at [75, 292] on span "Chapter 13" at bounding box center [96, 299] width 167 height 17
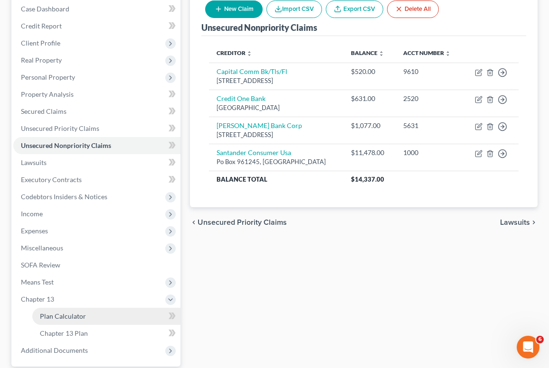
click at [59, 322] on link "Plan Calculator" at bounding box center [106, 316] width 148 height 17
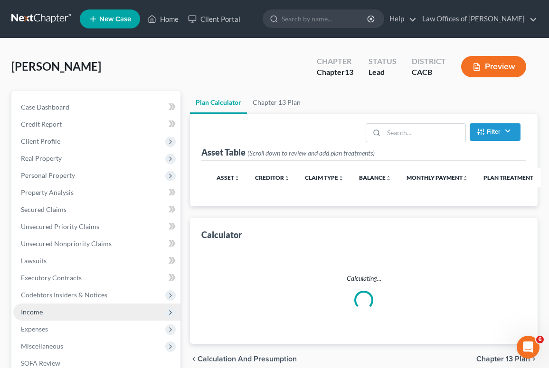
select select "59"
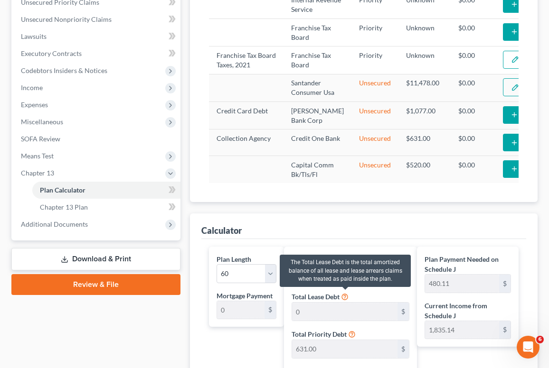
scroll to position [500, 0]
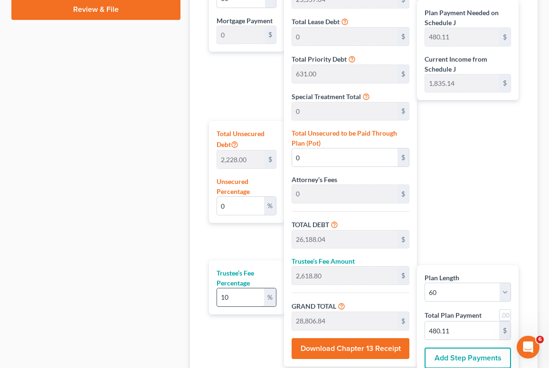
click at [250, 295] on input "10" at bounding box center [240, 298] width 47 height 18
type input "100"
type input "26,188.04"
type input "52,376.08"
type input "872.93"
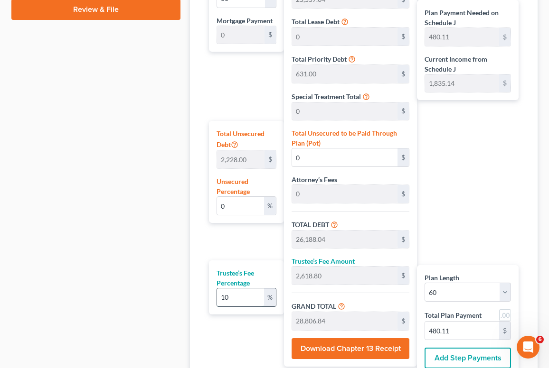
type input "872.93"
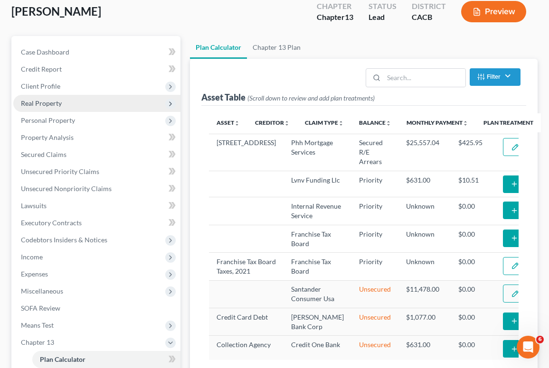
scroll to position [53, 0]
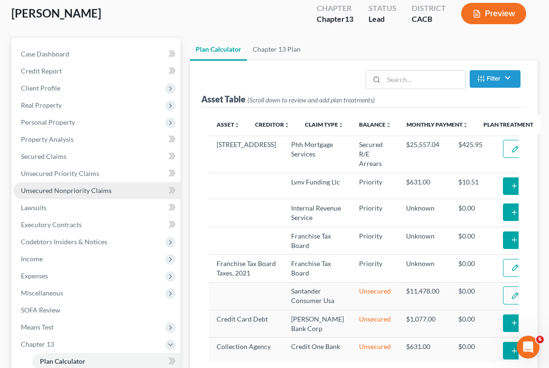
type input "100"
click at [31, 194] on span "Unsecured Nonpriority Claims" at bounding box center [66, 191] width 91 height 8
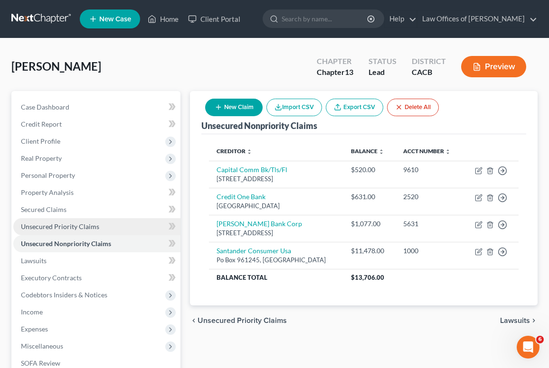
click at [106, 229] on link "Unsecured Priority Claims" at bounding box center [96, 226] width 167 height 17
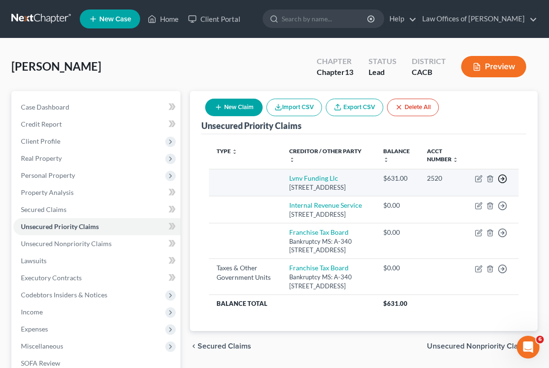
click at [500, 184] on icon "button" at bounding box center [502, 178] width 9 height 9
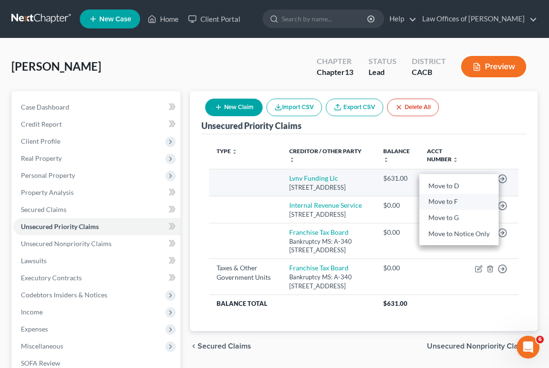
click at [446, 210] on link "Move to F" at bounding box center [458, 202] width 79 height 16
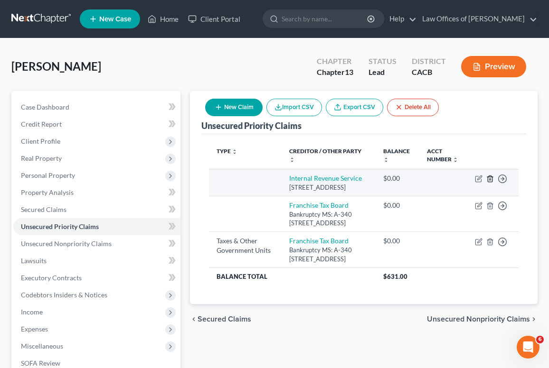
click at [490, 180] on line "button" at bounding box center [490, 180] width 0 height 2
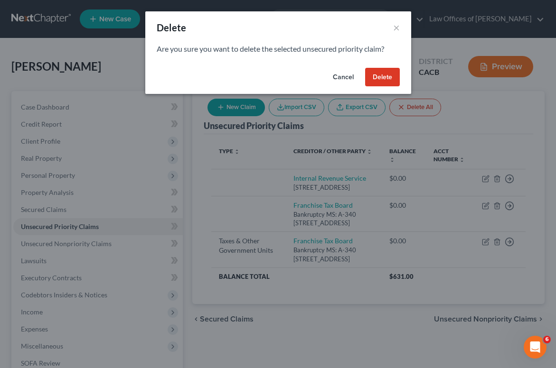
click at [369, 76] on button "Delete" at bounding box center [382, 77] width 35 height 19
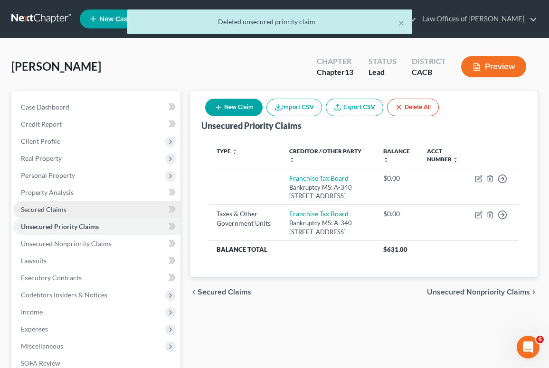
click at [32, 213] on link "Secured Claims" at bounding box center [96, 209] width 167 height 17
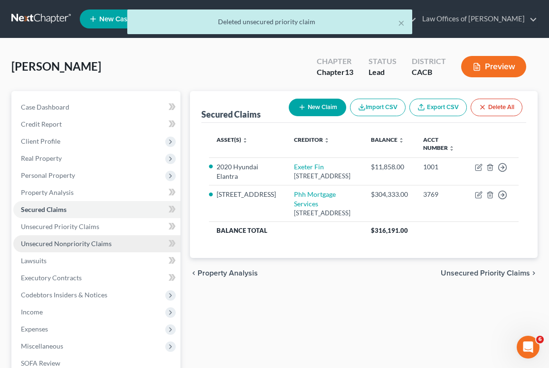
click at [44, 246] on span "Unsecured Nonpriority Claims" at bounding box center [66, 244] width 91 height 8
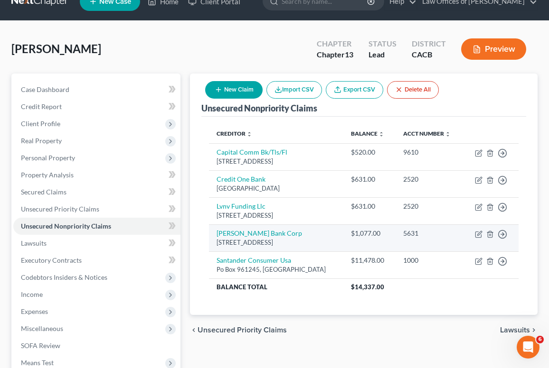
scroll to position [19, 0]
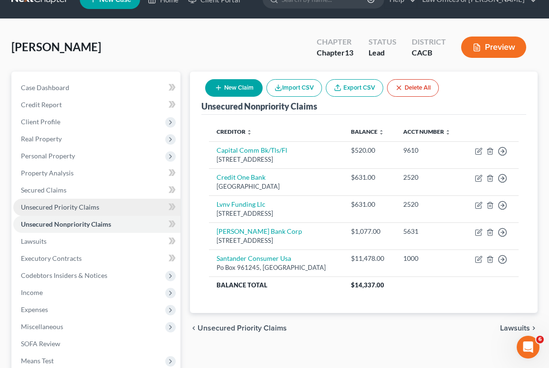
click at [34, 208] on span "Unsecured Priority Claims" at bounding box center [60, 207] width 78 height 8
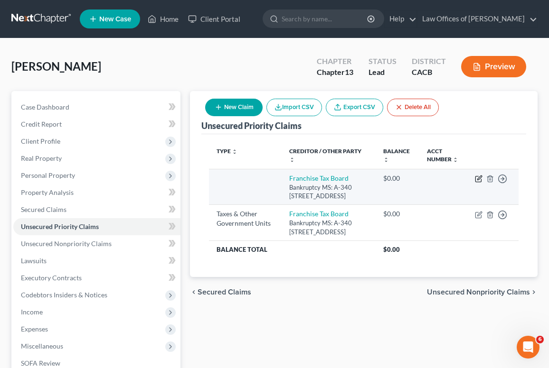
click at [478, 180] on icon "button" at bounding box center [479, 178] width 4 height 4
select select "4"
select select "0"
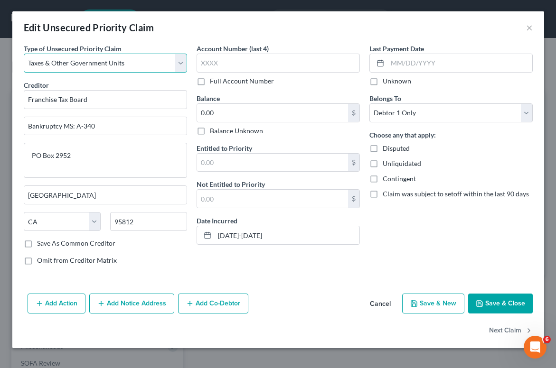
select select "4"
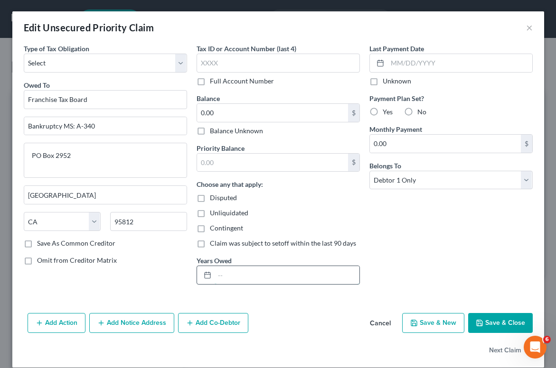
click at [254, 267] on input "text" at bounding box center [287, 275] width 145 height 18
type input "[DATE]-[DATE]"
click at [489, 322] on button "Save & Close" at bounding box center [500, 323] width 65 height 20
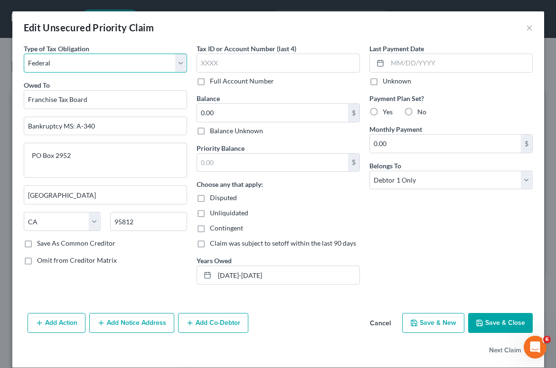
select select "2"
click at [499, 324] on button "Save & Close" at bounding box center [500, 323] width 65 height 20
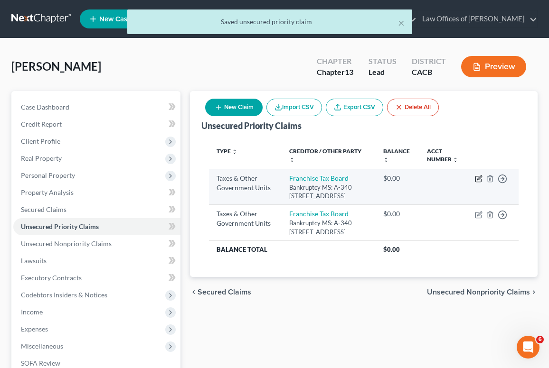
click at [481, 182] on icon "button" at bounding box center [478, 180] width 6 height 6
select select "2"
select select "4"
select select "0"
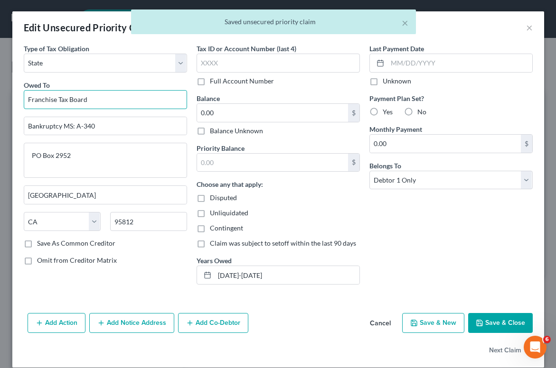
drag, startPoint x: 133, startPoint y: 101, endPoint x: 7, endPoint y: 101, distance: 126.3
click at [7, 101] on div "Edit Unsecured Priority Claim (Taxes & Other Government Units) × Type of Tax Ob…" at bounding box center [278, 184] width 556 height 368
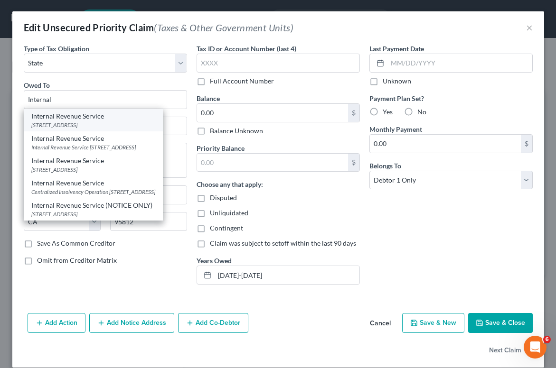
click at [76, 114] on div "Internal Revenue Service" at bounding box center [93, 116] width 124 height 9
type input "Internal Revenue Service"
type input "PO Box 7346"
type input "[GEOGRAPHIC_DATA]"
select select "39"
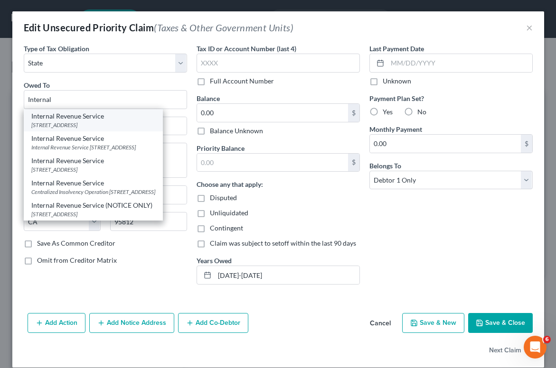
type input "19101"
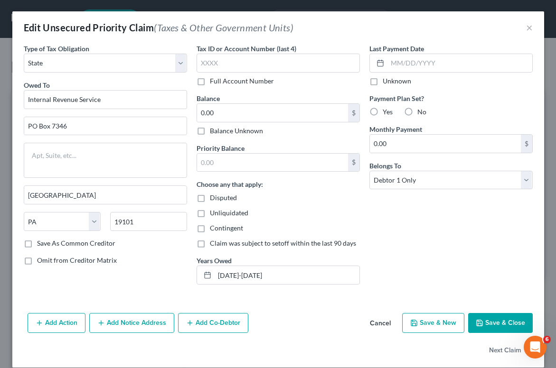
click at [494, 327] on button "Save & Close" at bounding box center [500, 323] width 65 height 20
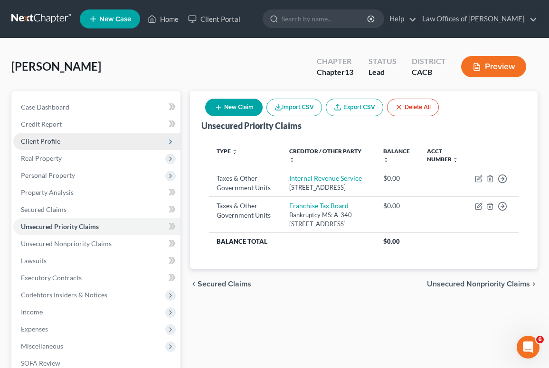
click at [55, 142] on span "Client Profile" at bounding box center [40, 141] width 39 height 8
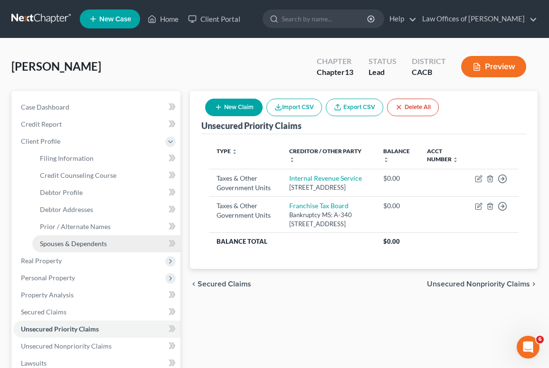
click at [71, 245] on span "Spouses & Dependents" at bounding box center [73, 244] width 67 height 8
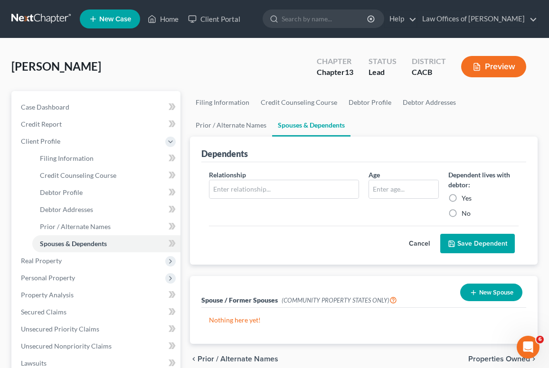
scroll to position [94, 0]
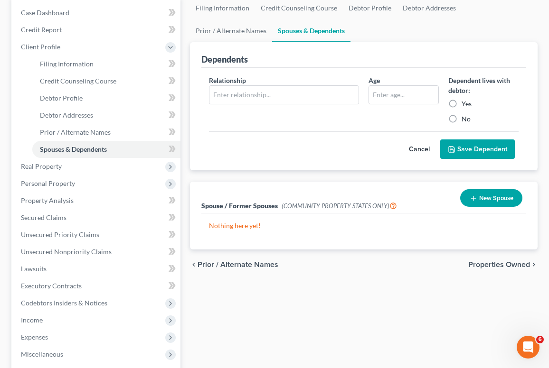
click at [492, 211] on div "New Spouse" at bounding box center [491, 198] width 70 height 25
click at [490, 203] on button "New Spouse" at bounding box center [491, 198] width 62 height 18
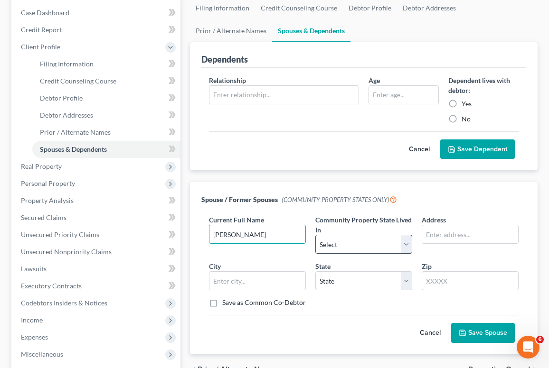
type input "[PERSON_NAME]"
select select "1"
click at [280, 227] on input "[PERSON_NAME]" at bounding box center [257, 235] width 96 height 18
click at [280, 233] on input "[PERSON_NAME]" at bounding box center [257, 235] width 96 height 18
type input "[PERSON_NAME]"
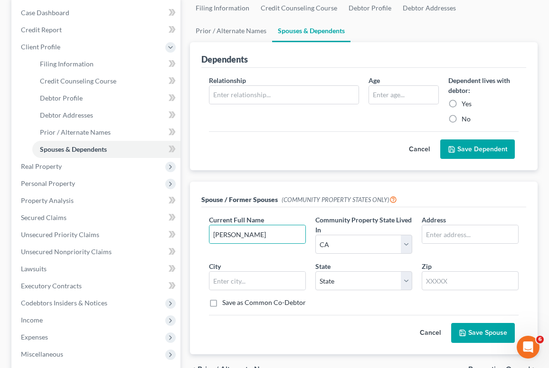
click at [488, 345] on div "Current Full Name * [PERSON_NAME] Community Property State Lived In * Select AZ…" at bounding box center [363, 280] width 325 height 147
click at [484, 334] on button "Save Spouse" at bounding box center [483, 333] width 64 height 20
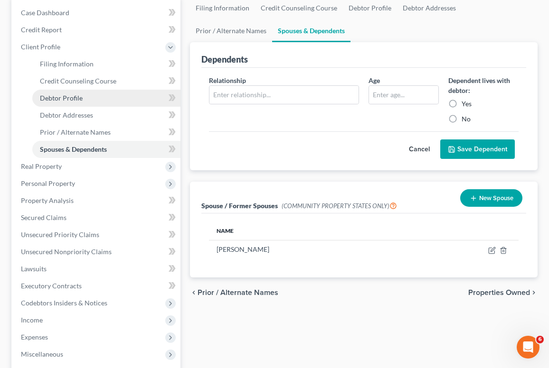
scroll to position [72, 0]
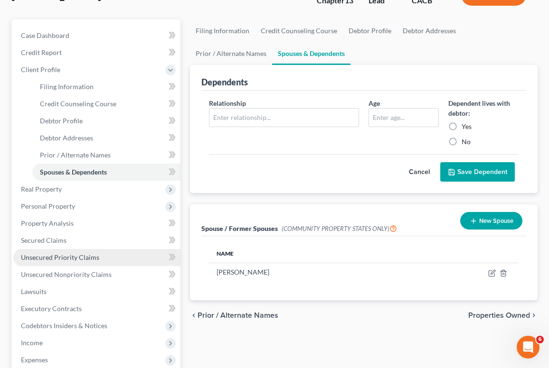
click at [59, 259] on span "Unsecured Priority Claims" at bounding box center [60, 258] width 78 height 8
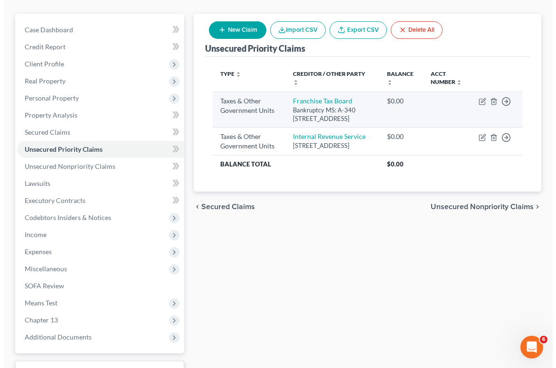
scroll to position [95, 0]
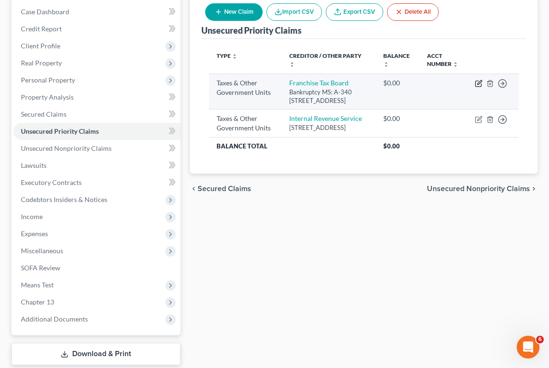
click at [477, 85] on icon "button" at bounding box center [479, 82] width 4 height 4
select select "3"
select select "4"
select select "0"
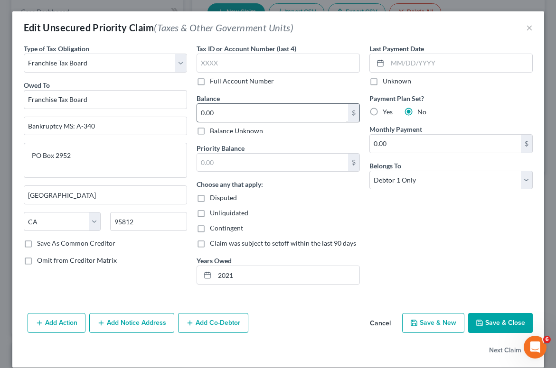
scroll to position [11, 0]
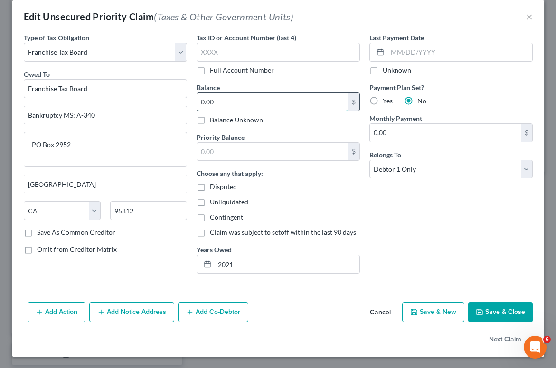
click at [234, 94] on input "0.00" at bounding box center [272, 102] width 151 height 18
click at [229, 109] on input "0.00" at bounding box center [272, 102] width 151 height 18
type input "22,556.63"
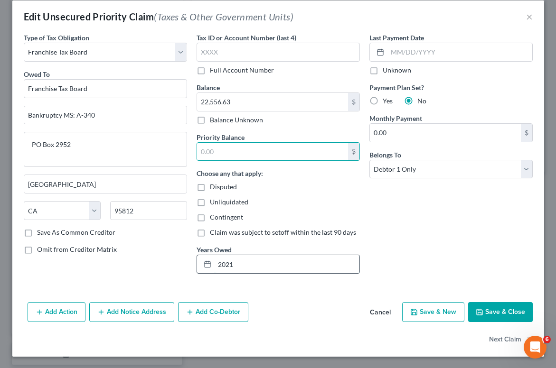
click at [264, 263] on input "2021" at bounding box center [287, 264] width 145 height 18
type input "[DATE]-[DATE]"
click at [481, 309] on button "Save & Close" at bounding box center [500, 312] width 65 height 20
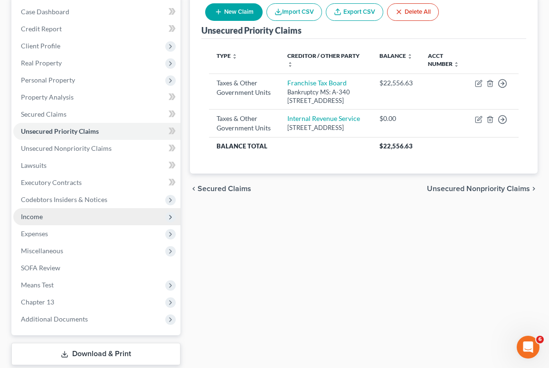
scroll to position [114, 0]
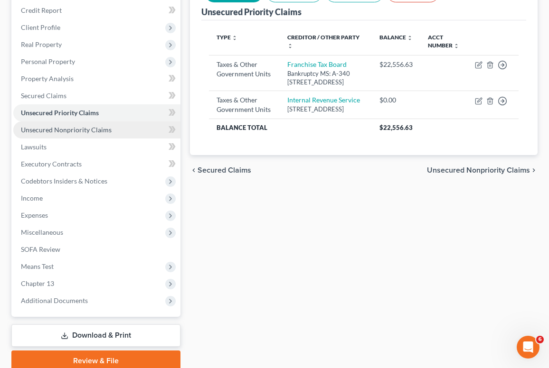
click at [52, 130] on span "Unsecured Nonpriority Claims" at bounding box center [66, 130] width 91 height 8
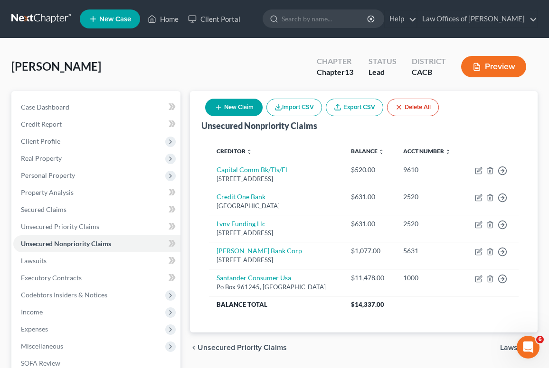
click at [242, 112] on button "New Claim" at bounding box center [233, 108] width 57 height 18
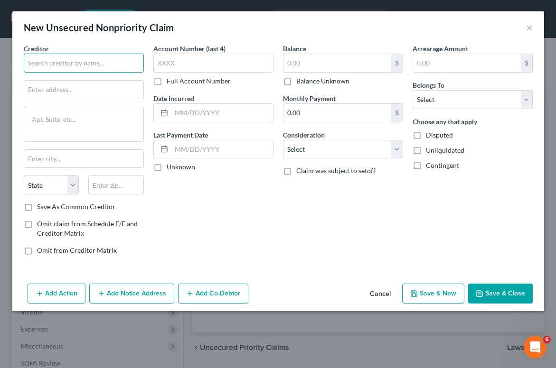
click at [97, 66] on input "text" at bounding box center [84, 63] width 120 height 19
type input "T"
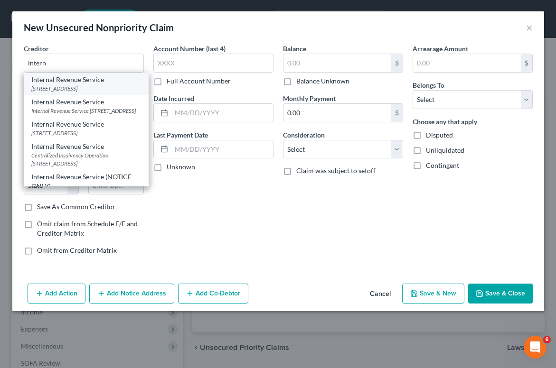
click at [82, 79] on div "Internal Revenue Service" at bounding box center [86, 79] width 110 height 9
type input "Internal Revenue Service"
type input "PO Box 7346"
type input "[GEOGRAPHIC_DATA]"
select select "39"
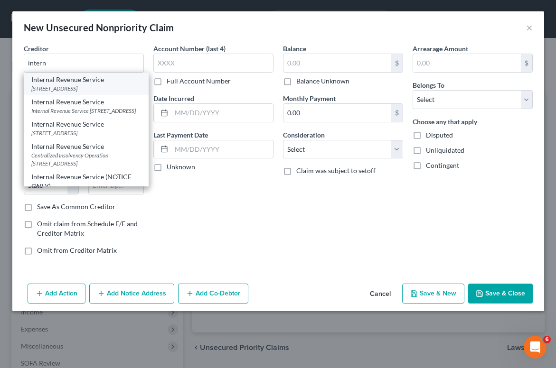
type input "19101"
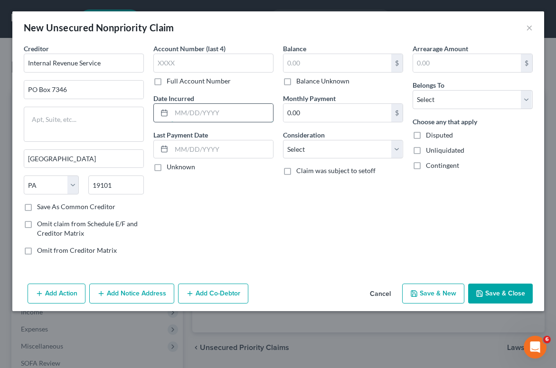
click at [183, 113] on input "text" at bounding box center [222, 113] width 102 height 18
type input "2012"
click at [331, 68] on input "text" at bounding box center [337, 63] width 108 height 18
type input "6"
type input "50,723.35"
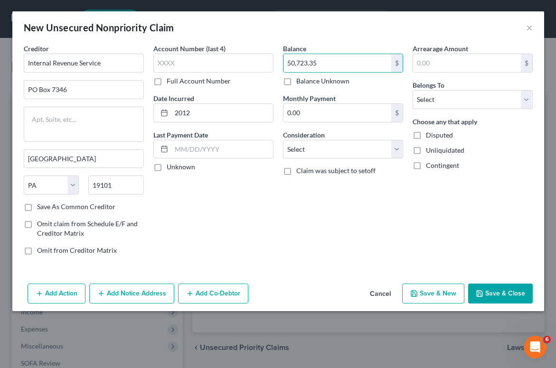
click at [518, 288] on button "Save & Close" at bounding box center [500, 294] width 65 height 20
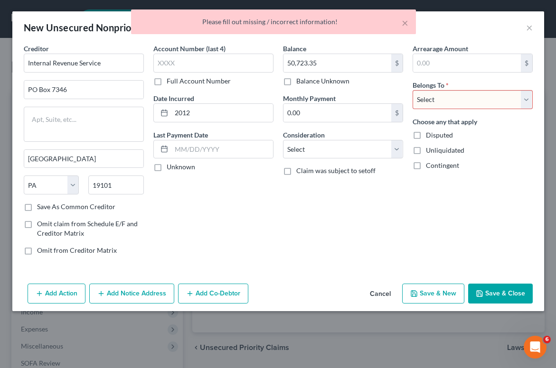
select select "0"
click at [488, 303] on button "Save & Close" at bounding box center [500, 294] width 65 height 20
